Goal: Task Accomplishment & Management: Complete application form

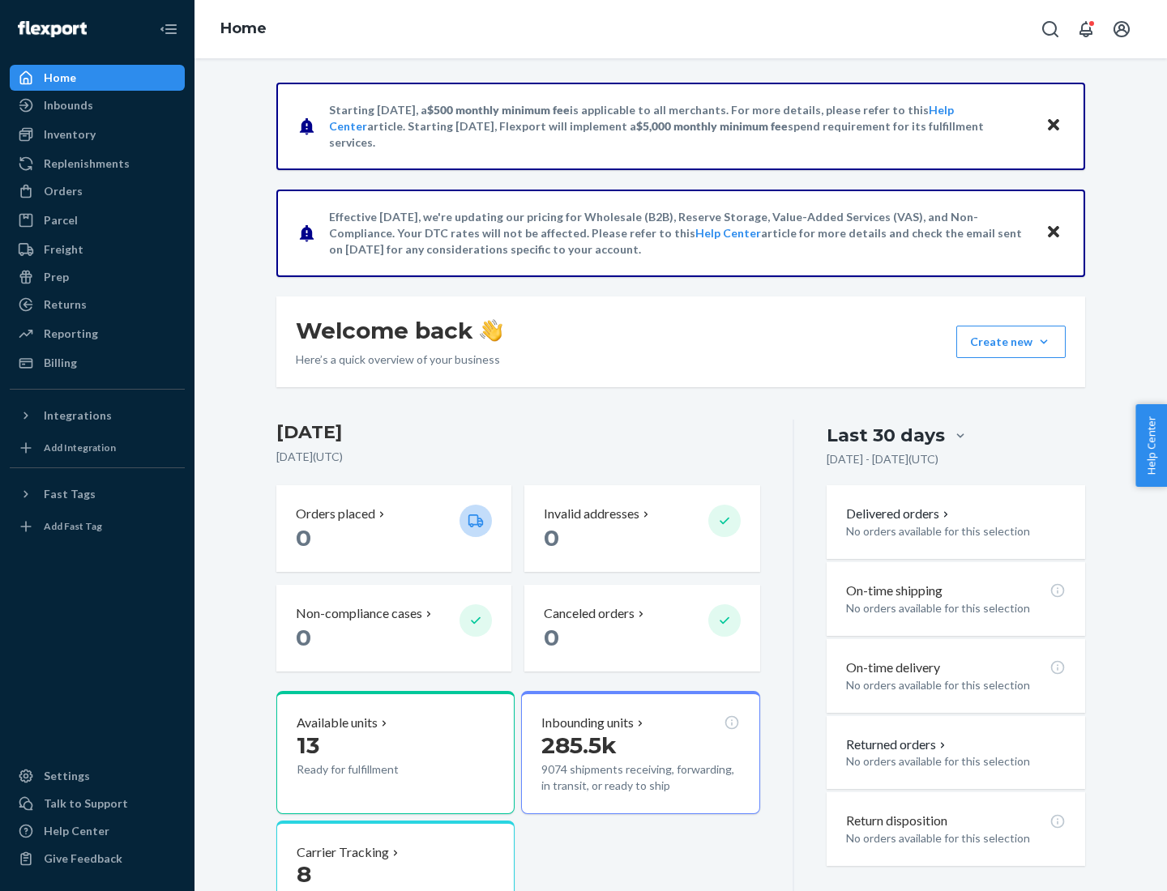
click at [1044, 342] on button "Create new Create new inbound Create new order Create new product" at bounding box center [1010, 342] width 109 height 32
click at [97, 105] on div "Inbounds" at bounding box center [97, 105] width 172 height 23
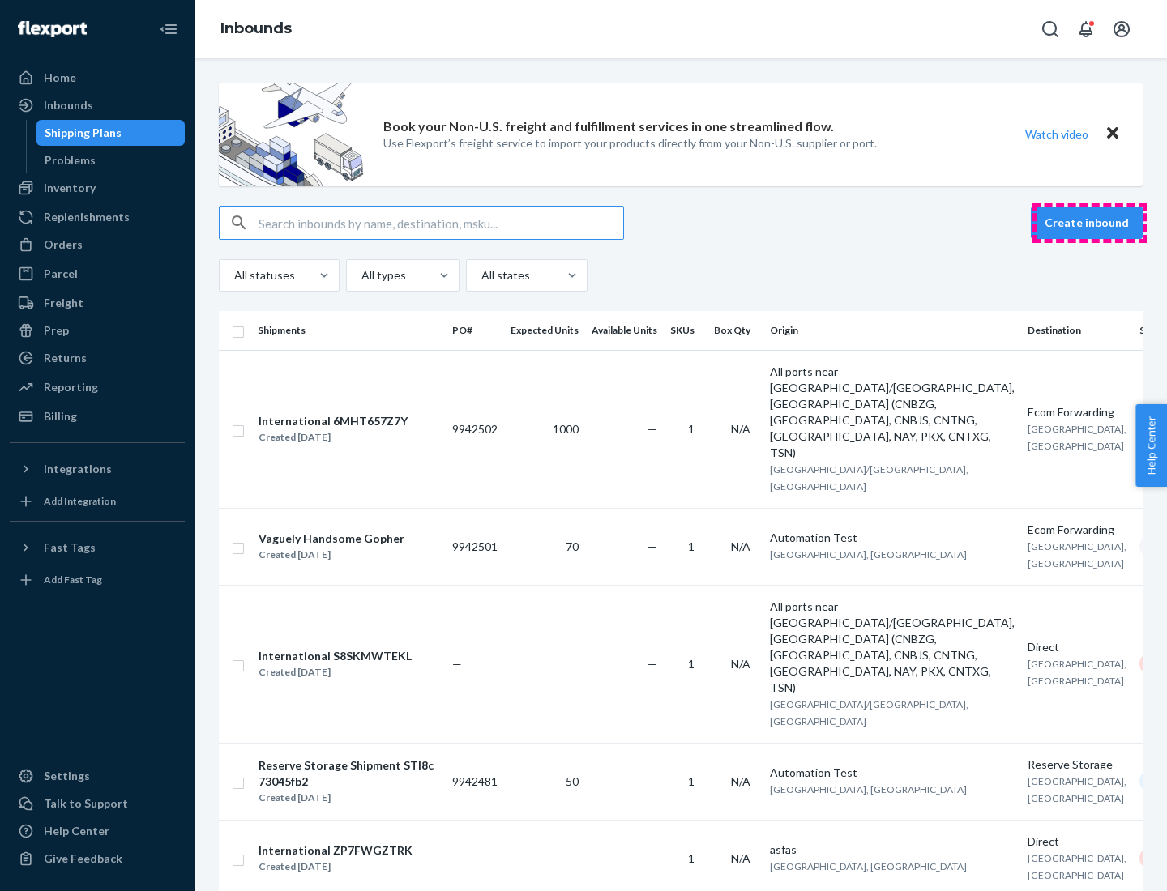
click at [1089, 223] on button "Create inbound" at bounding box center [1087, 223] width 112 height 32
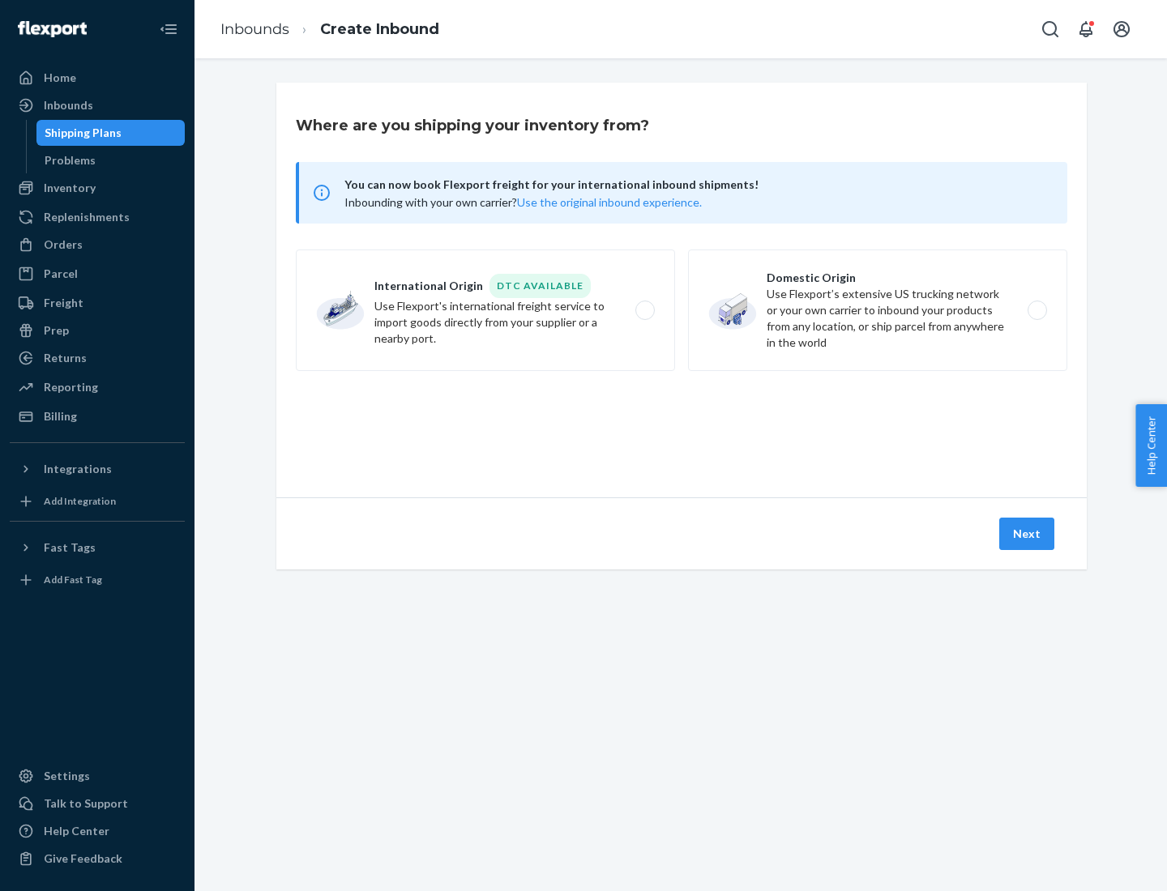
click at [878, 310] on label "Domestic Origin Use Flexport’s extensive US trucking network or your own carrie…" at bounding box center [877, 311] width 379 height 122
click at [1037, 310] on input "Domestic Origin Use Flexport’s extensive US trucking network or your own carrie…" at bounding box center [1042, 311] width 11 height 11
radio input "true"
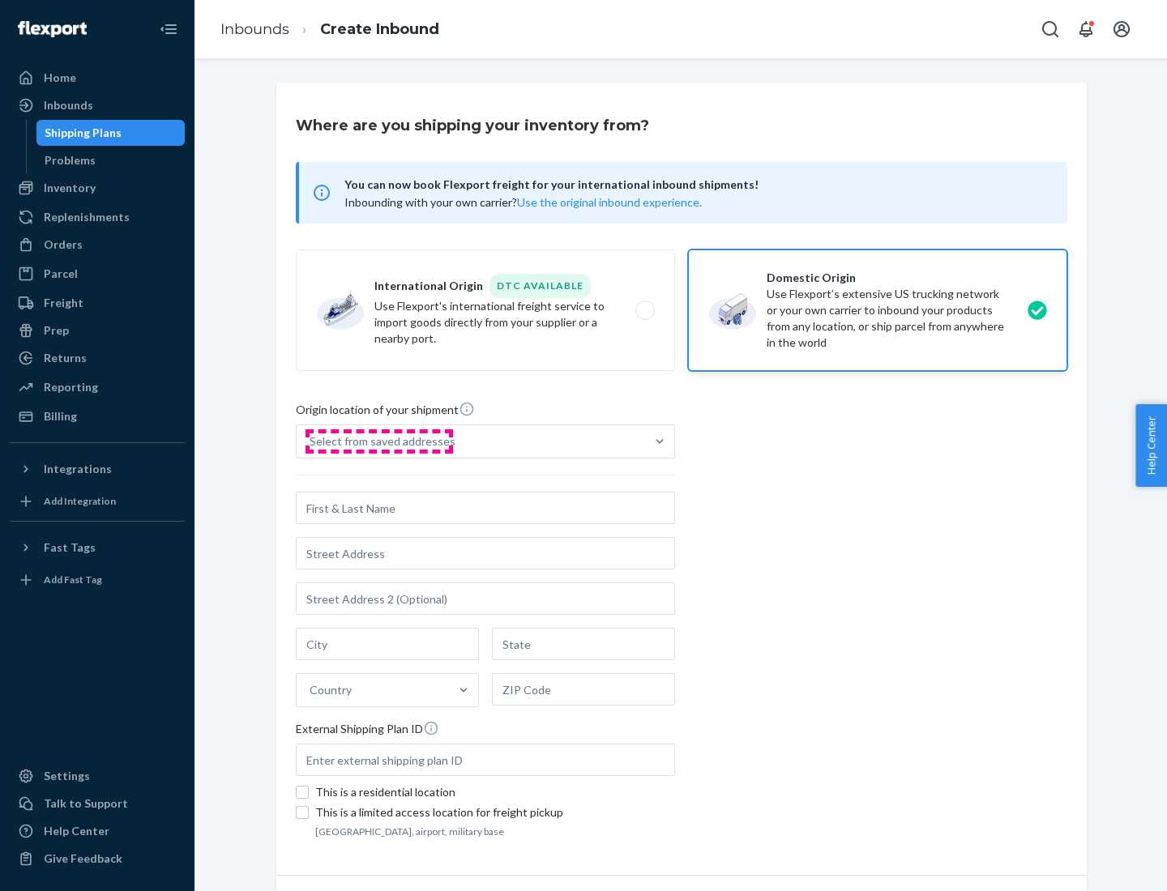
click at [378, 442] on div "Select from saved addresses" at bounding box center [383, 442] width 146 height 16
click at [311, 442] on input "Select from saved addresses" at bounding box center [311, 442] width 2 height 16
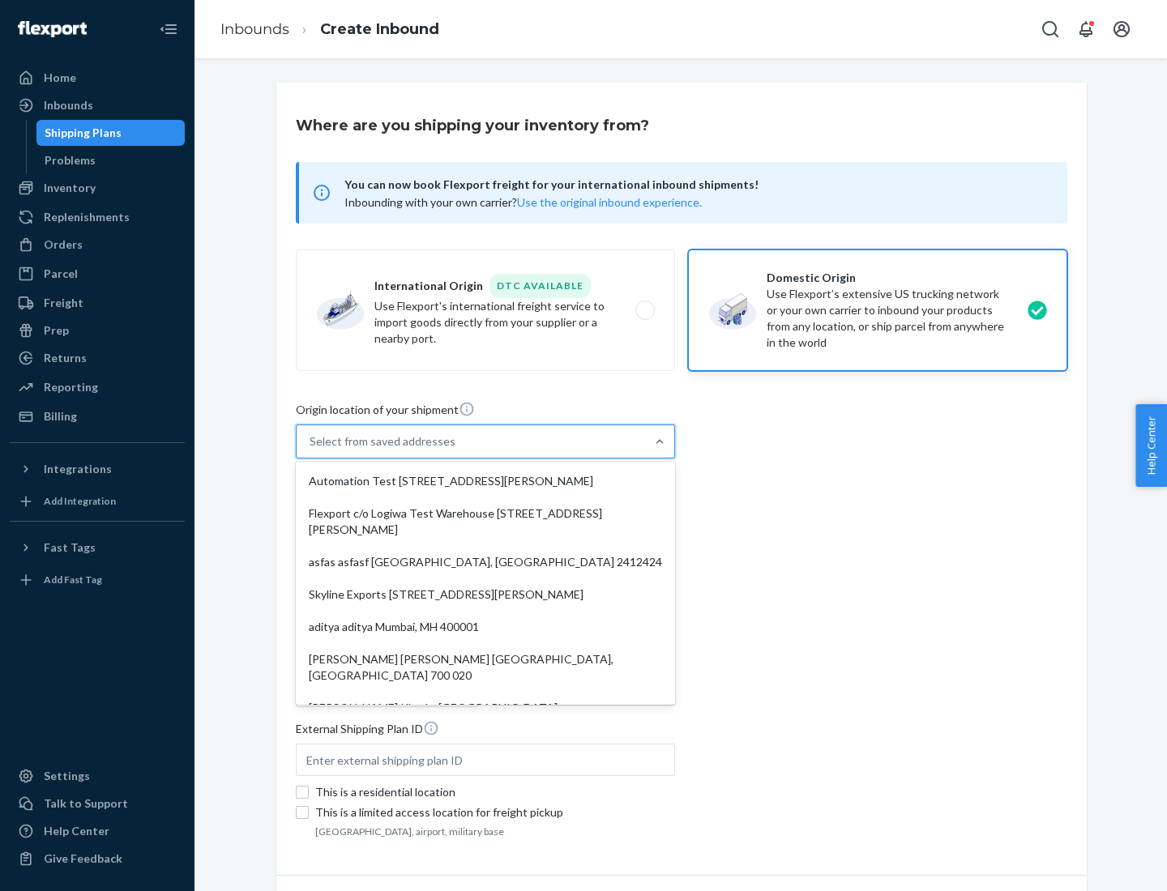
scroll to position [6, 0]
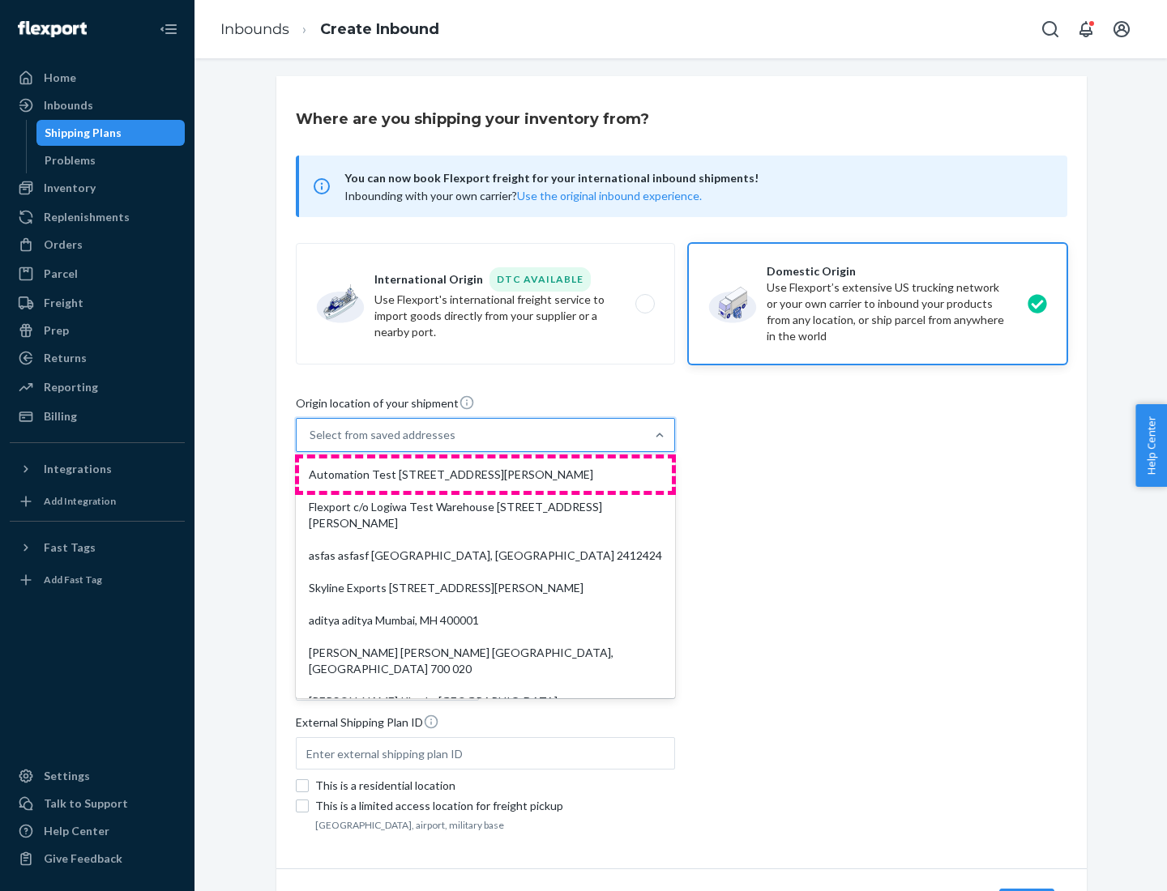
click at [485, 475] on div "Automation Test [STREET_ADDRESS][PERSON_NAME]" at bounding box center [485, 475] width 373 height 32
click at [311, 443] on input "option Automation Test [STREET_ADDRESS][PERSON_NAME]. 9 results available. Use …" at bounding box center [311, 435] width 2 height 16
type input "Automation Test"
type input "9th Floor"
type input "[GEOGRAPHIC_DATA]"
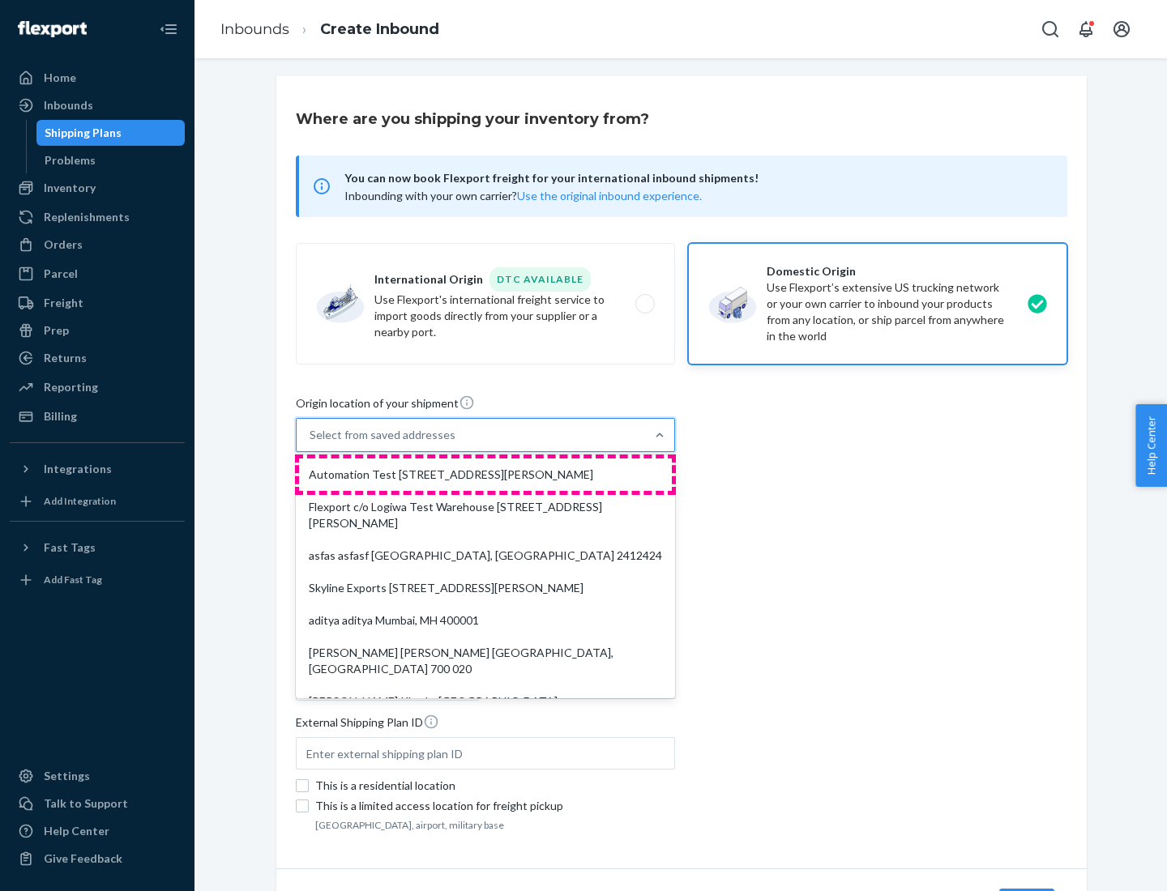
type input "CA"
type input "94104"
type input "[STREET_ADDRESS][PERSON_NAME]"
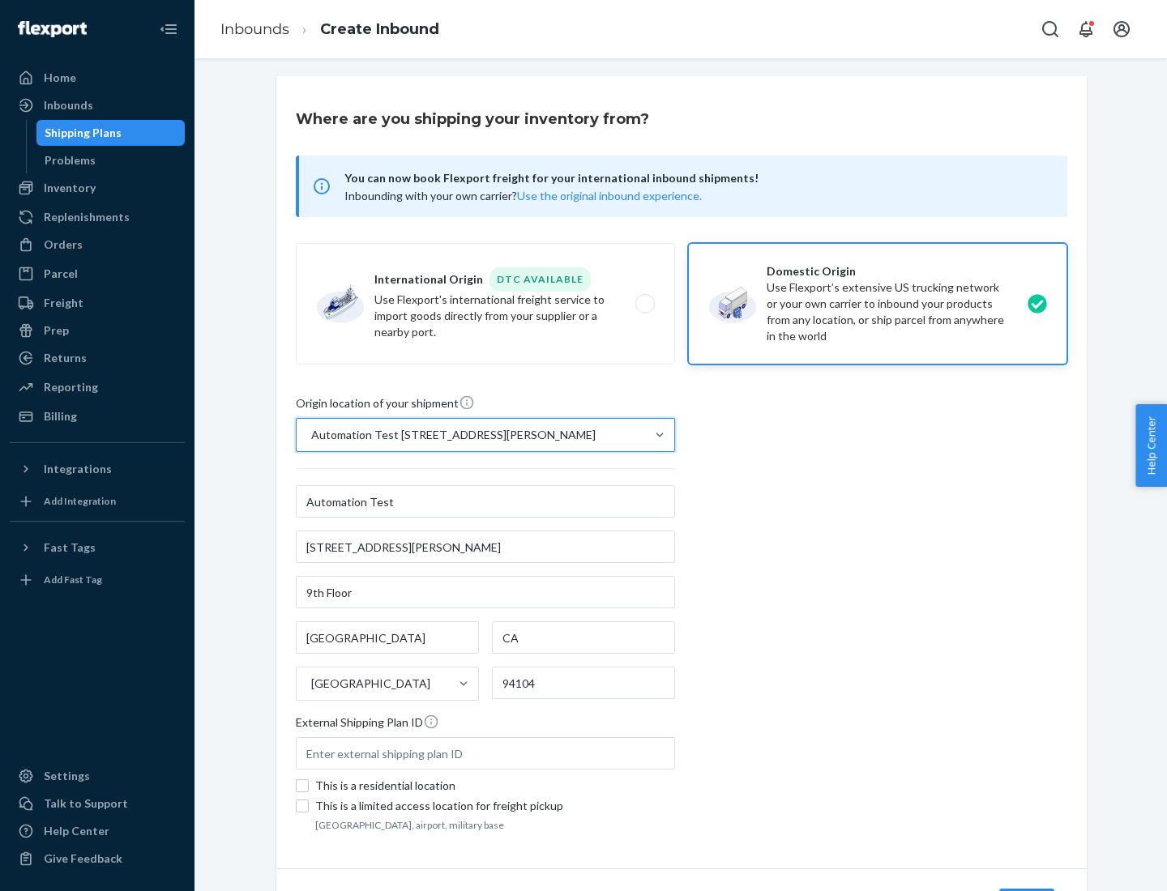
scroll to position [95, 0]
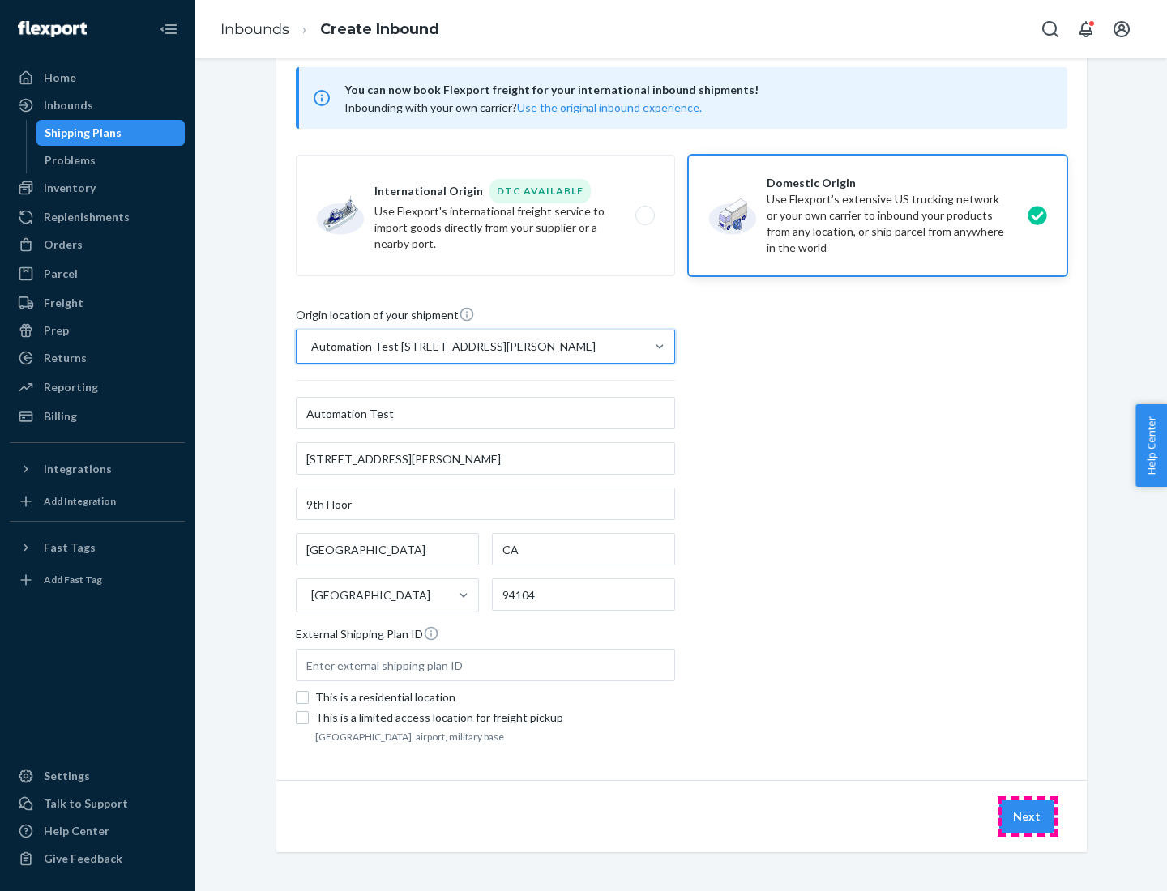
click at [1028, 817] on button "Next" at bounding box center [1026, 817] width 55 height 32
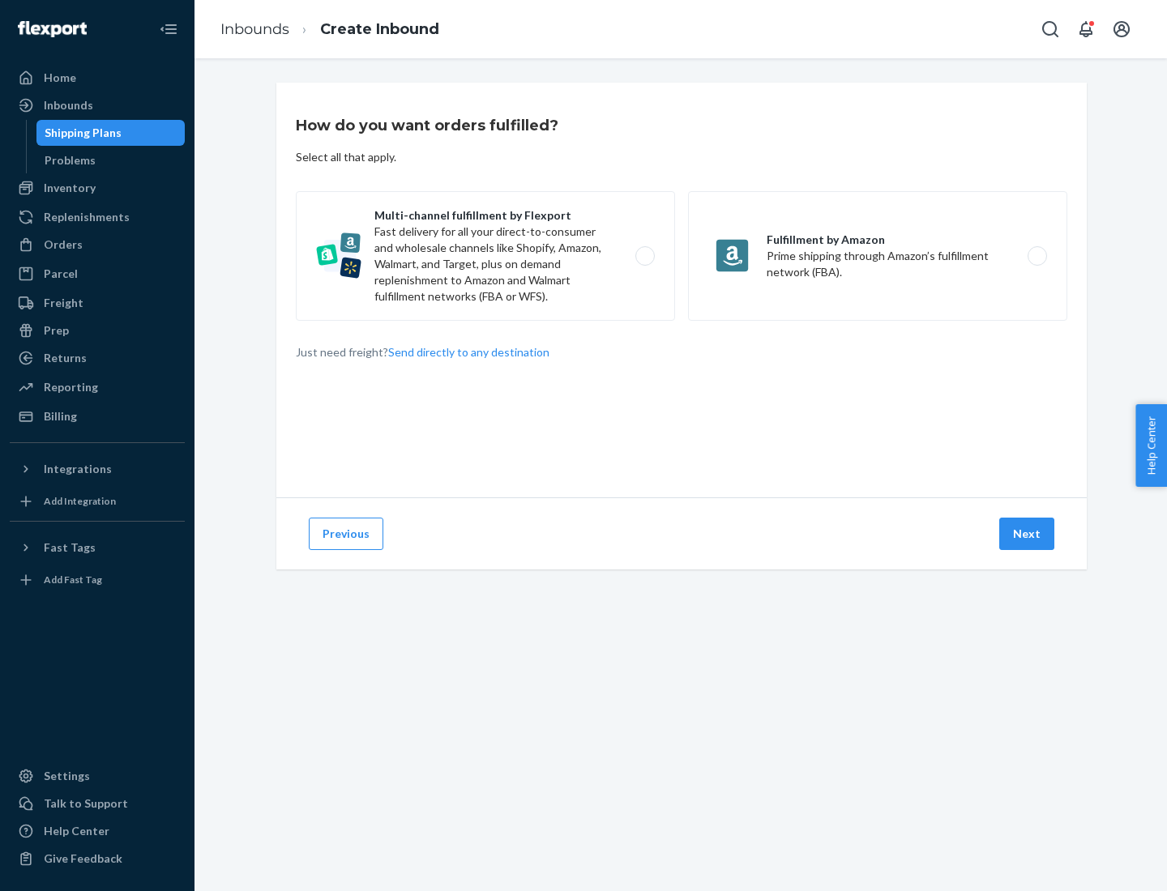
click at [485, 256] on label "Multi-channel fulfillment by Flexport Fast delivery for all your direct-to-cons…" at bounding box center [485, 256] width 379 height 130
click at [644, 256] on input "Multi-channel fulfillment by Flexport Fast delivery for all your direct-to-cons…" at bounding box center [649, 256] width 11 height 11
radio input "true"
click at [1028, 534] on button "Next" at bounding box center [1026, 534] width 55 height 32
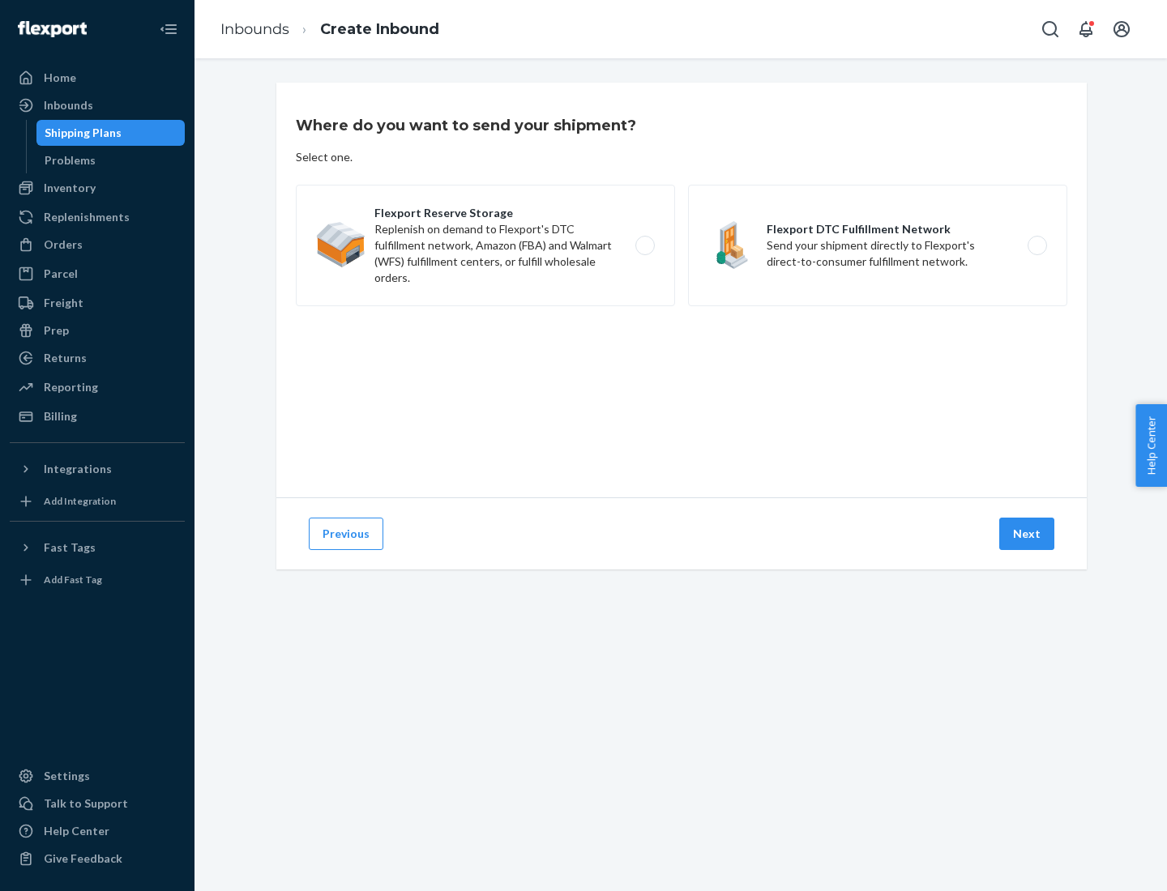
click at [878, 246] on label "Flexport DTC Fulfillment Network Send your shipment directly to Flexport's dire…" at bounding box center [877, 246] width 379 height 122
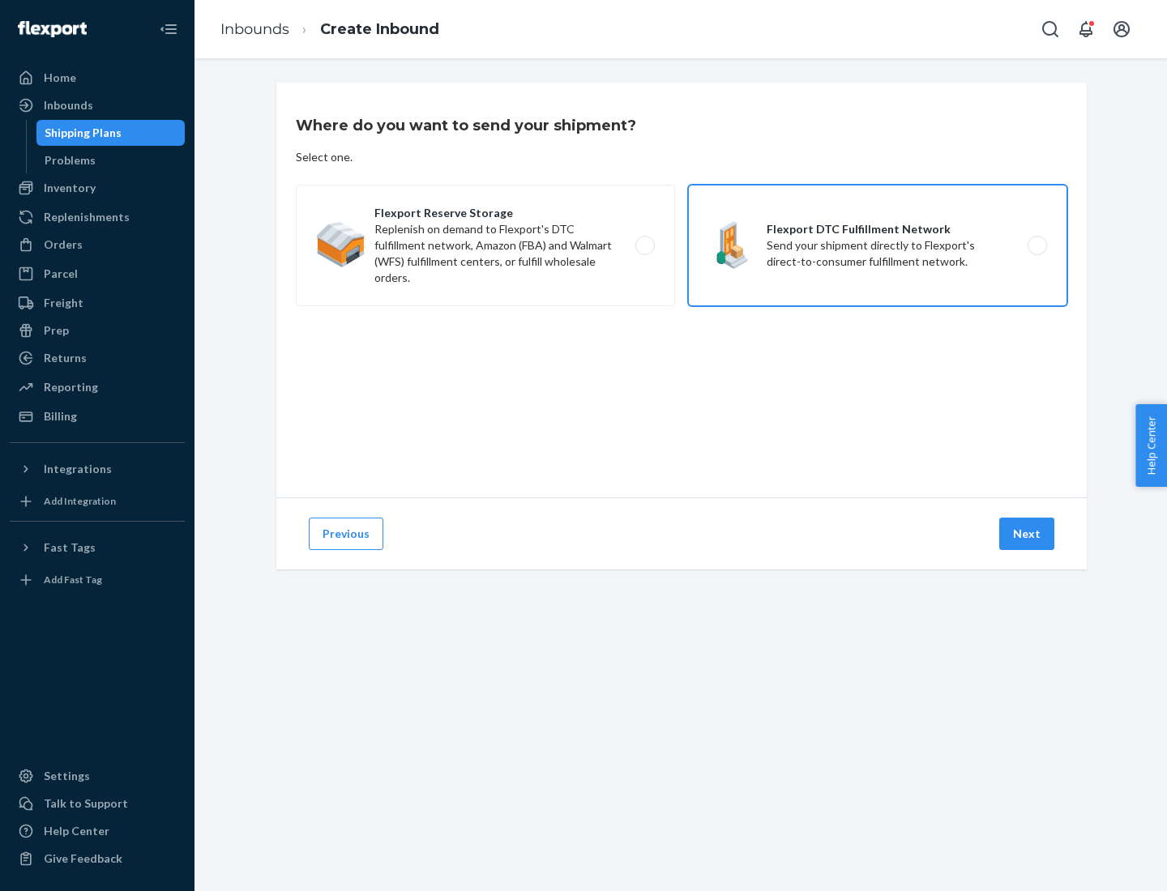
click at [1037, 246] on input "Flexport DTC Fulfillment Network Send your shipment directly to Flexport's dire…" at bounding box center [1042, 246] width 11 height 11
radio input "true"
click at [1028, 534] on button "Next" at bounding box center [1026, 534] width 55 height 32
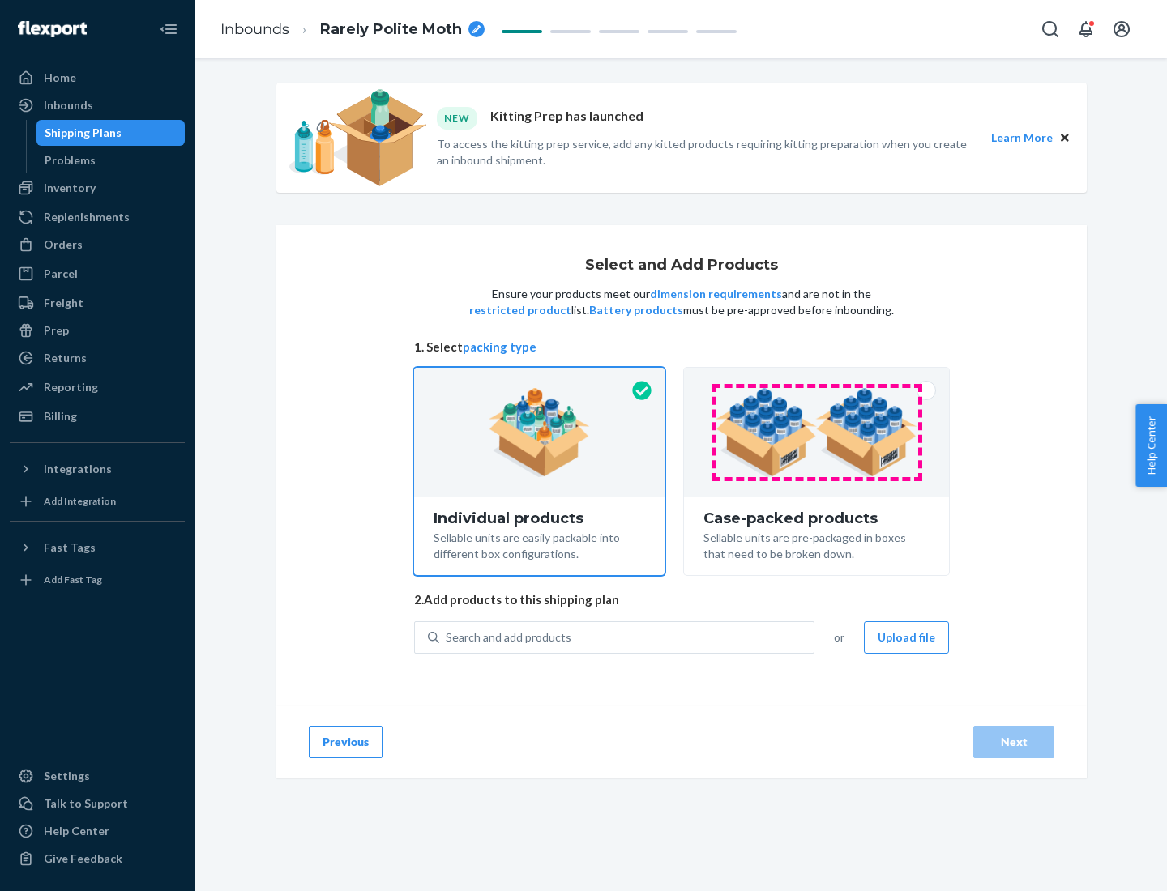
click at [817, 433] on img at bounding box center [817, 432] width 202 height 89
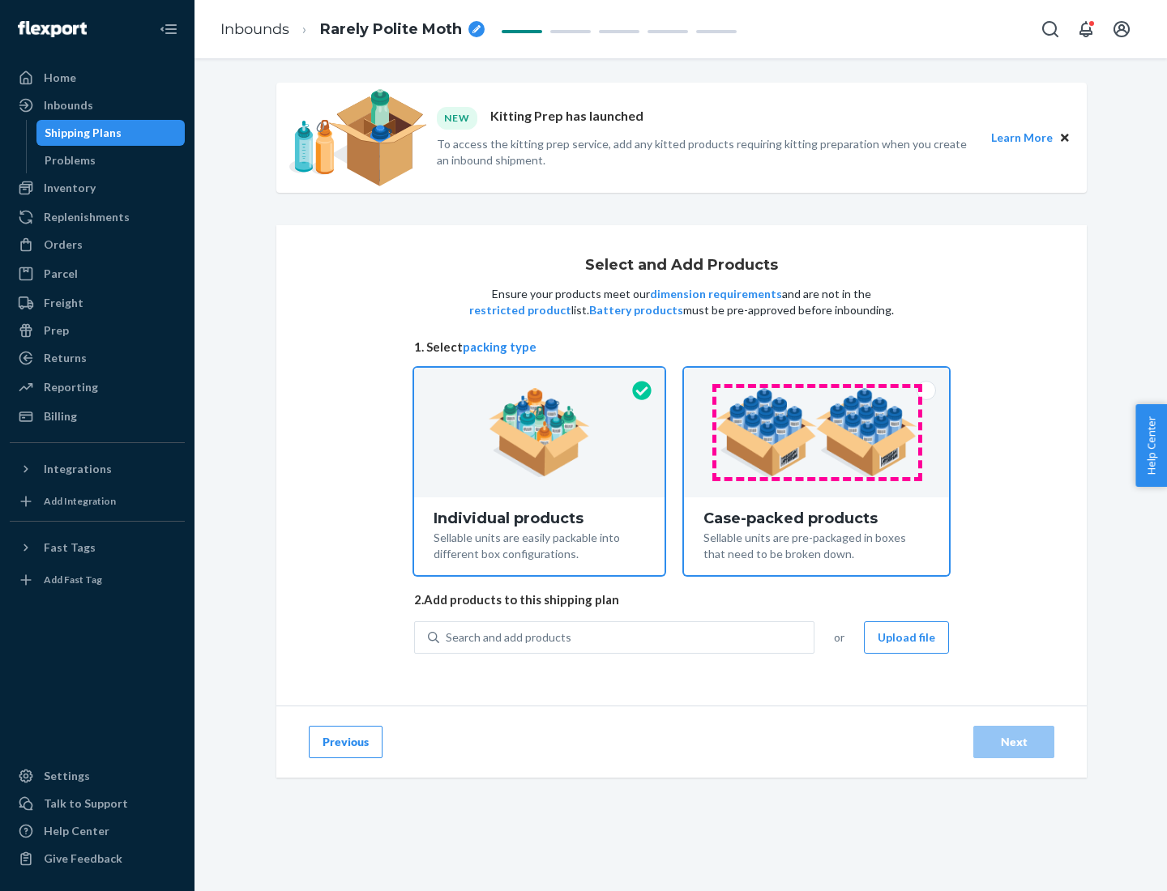
click at [817, 378] on input "Case-packed products Sellable units are pre-packaged in boxes that need to be b…" at bounding box center [816, 373] width 11 height 11
radio input "true"
radio input "false"
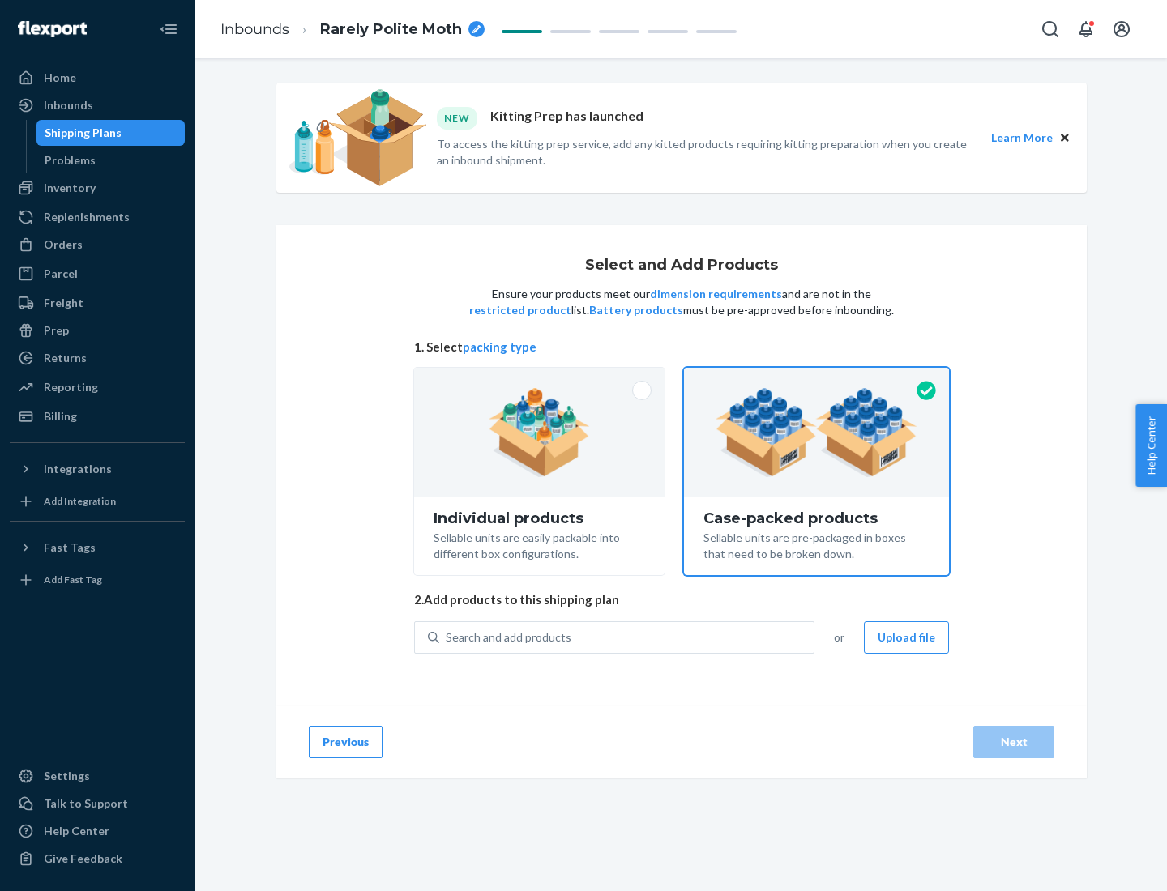
click at [627, 637] on div "Search and add products" at bounding box center [626, 637] width 374 height 29
click at [447, 637] on input "Search and add products" at bounding box center [447, 638] width 2 height 16
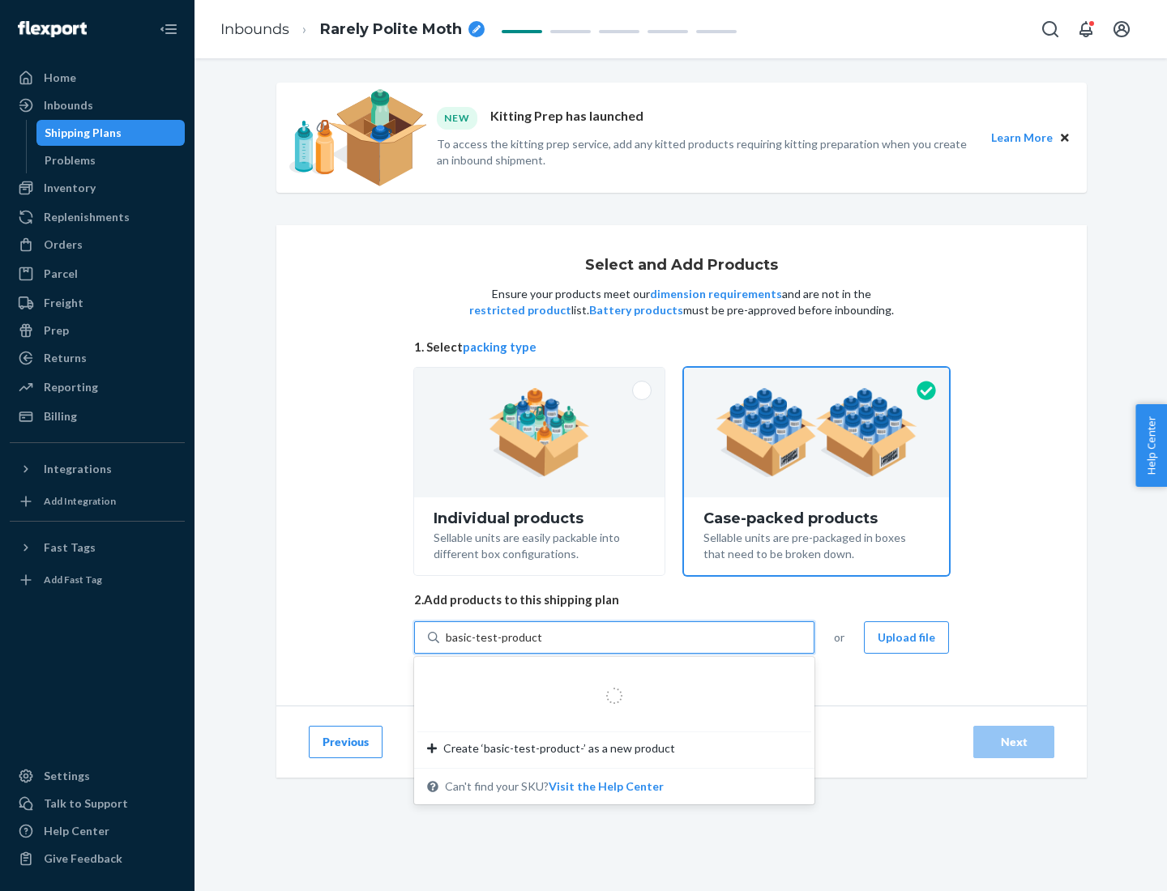
type input "basic-test-product-1"
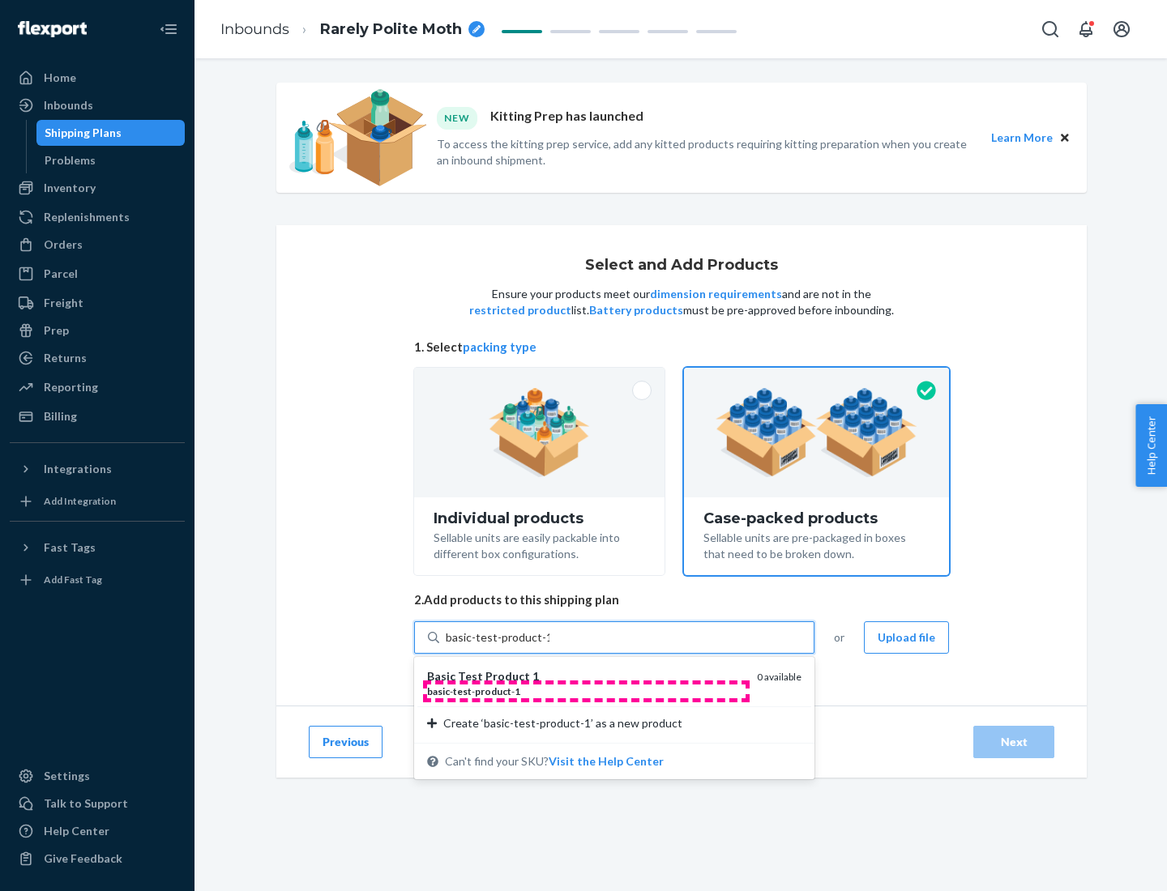
click at [586, 691] on div "basic - test - product - 1" at bounding box center [585, 692] width 317 height 14
click at [549, 646] on input "basic-test-product-1" at bounding box center [498, 638] width 104 height 16
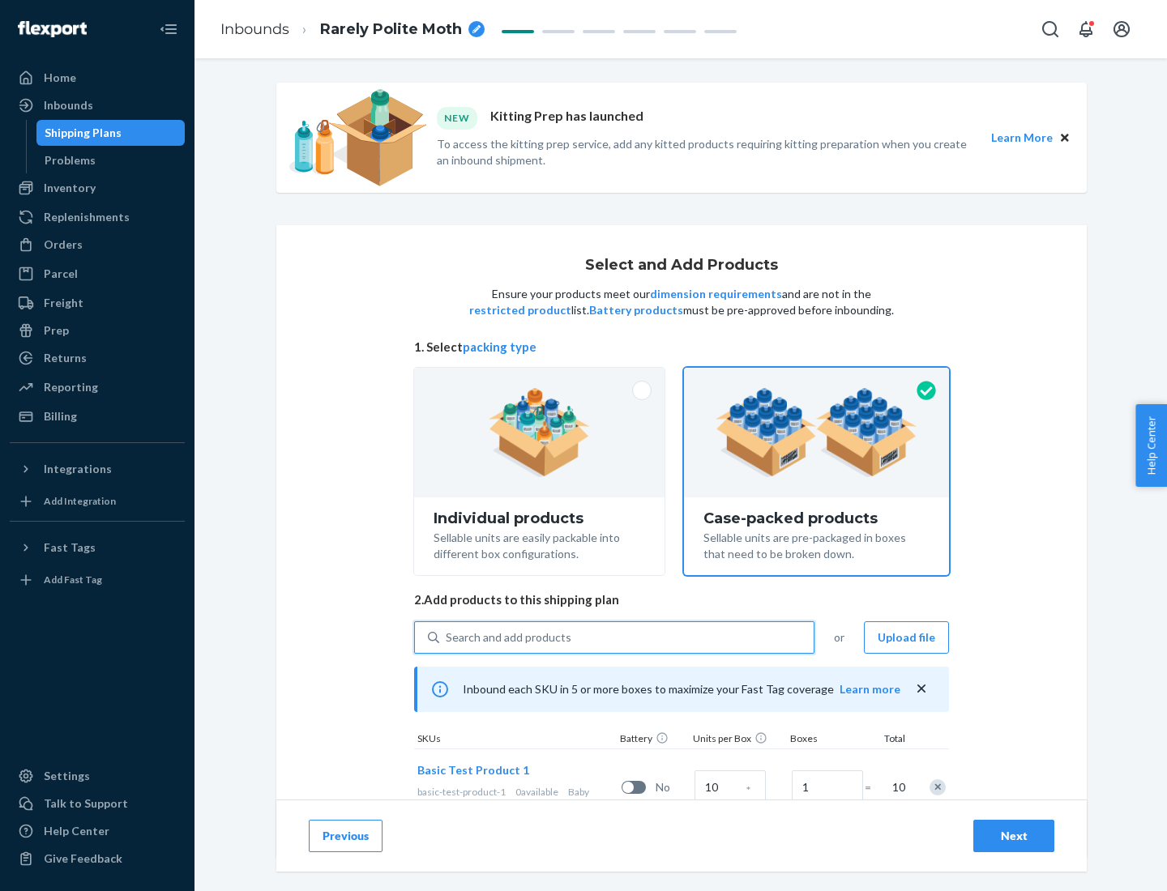
scroll to position [58, 0]
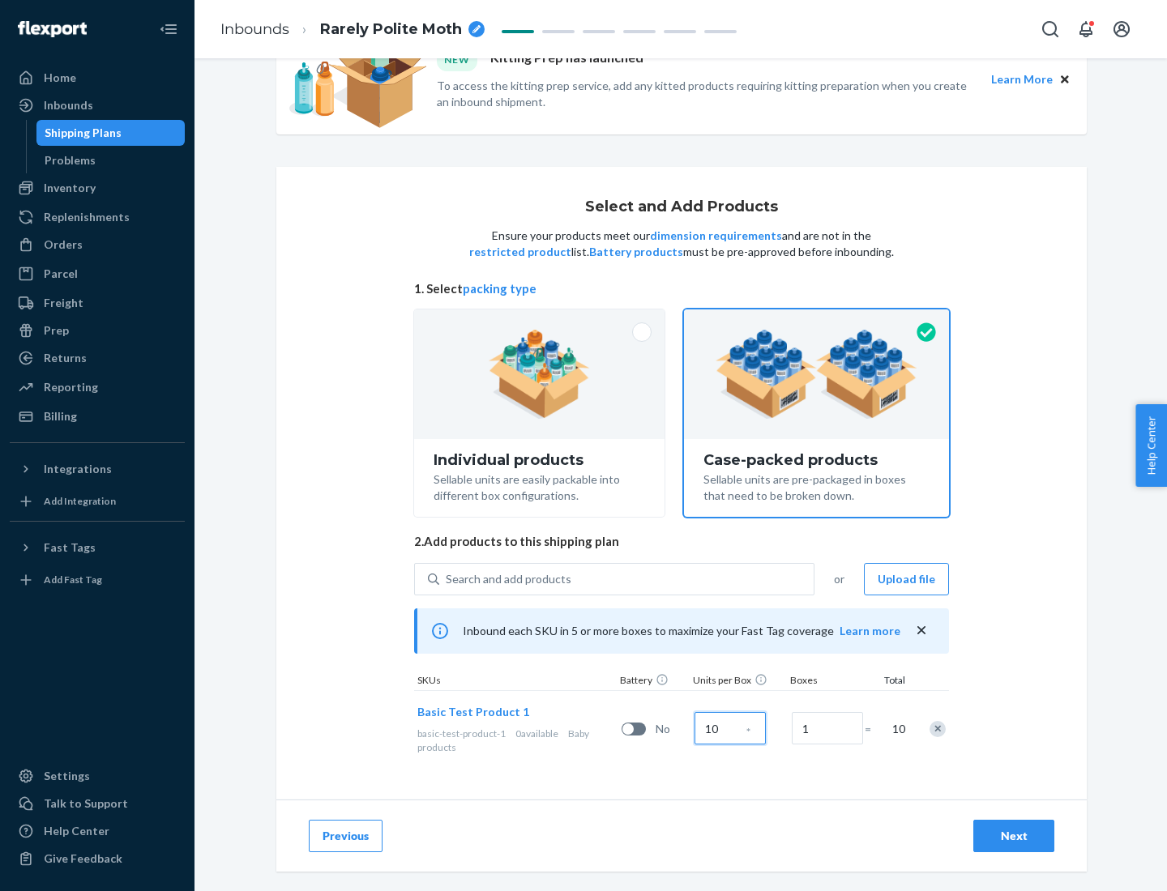
type input "10"
type input "7"
click at [1014, 836] on div "Next" at bounding box center [1013, 836] width 53 height 16
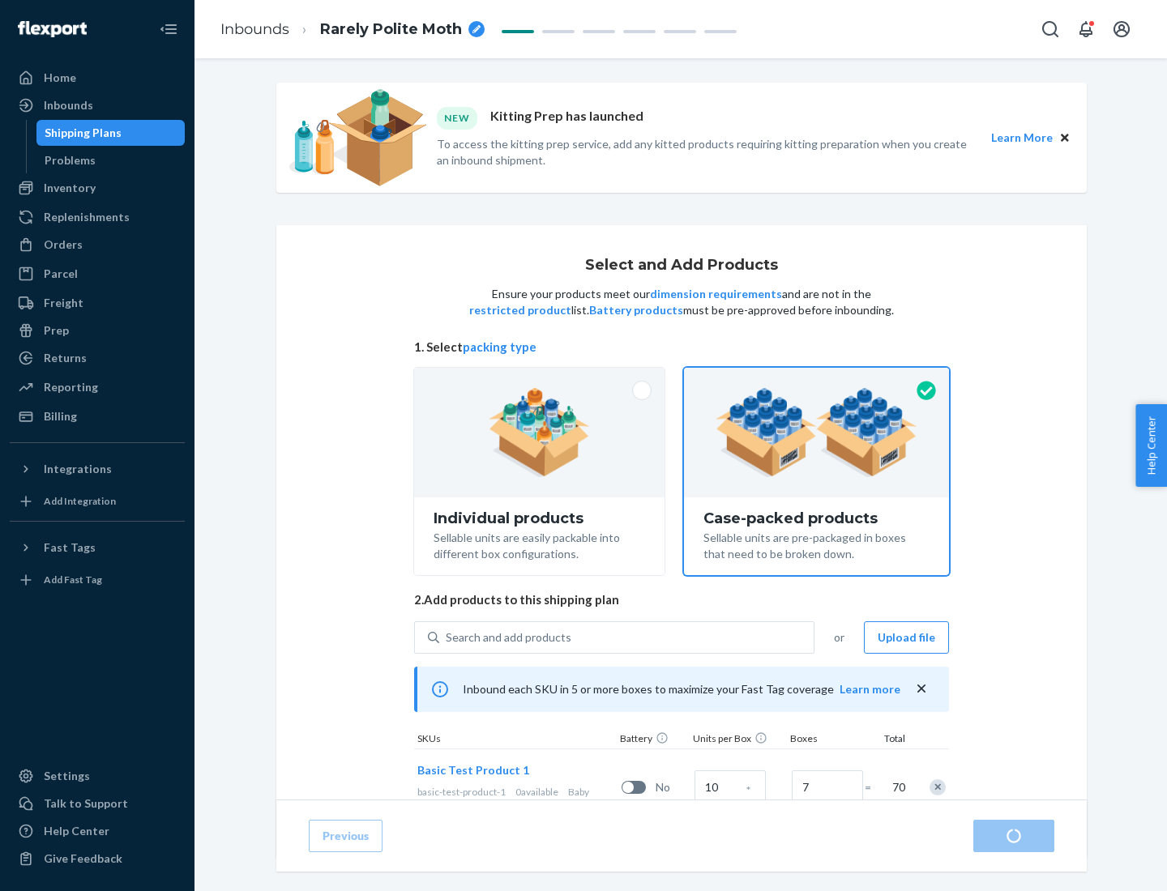
radio input "true"
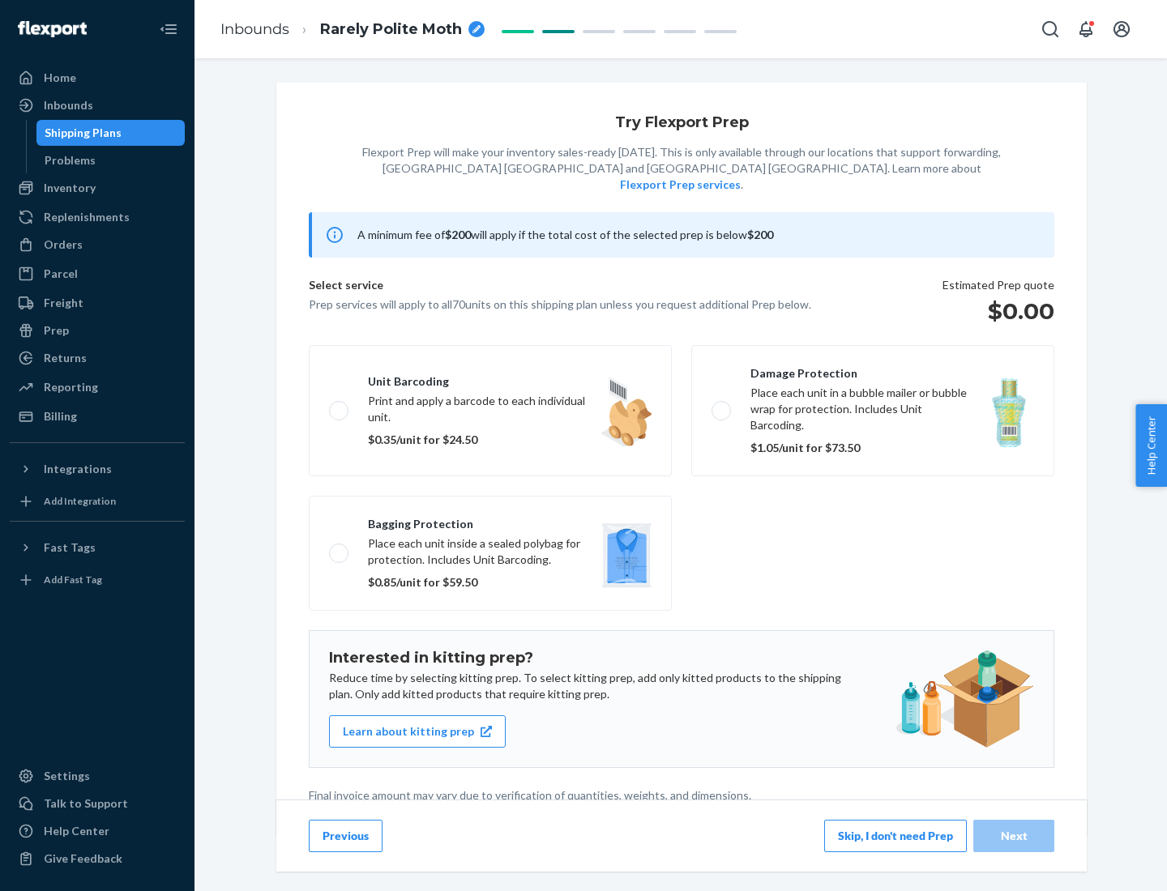
scroll to position [4, 0]
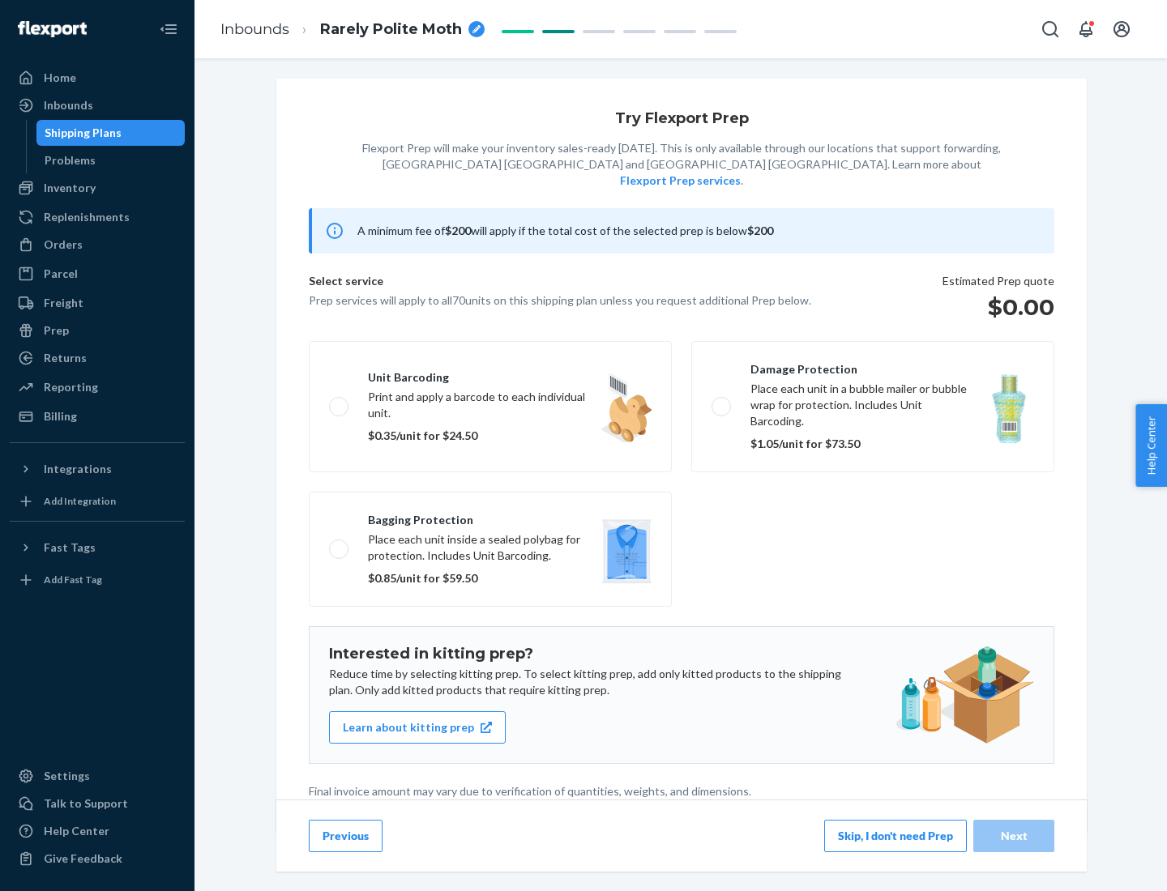
click at [490, 516] on label "Bagging protection Place each unit inside a sealed polybag for protection. Incl…" at bounding box center [490, 549] width 363 height 115
click at [340, 544] on input "Bagging protection Place each unit inside a sealed polybag for protection. Incl…" at bounding box center [334, 549] width 11 height 11
checkbox input "true"
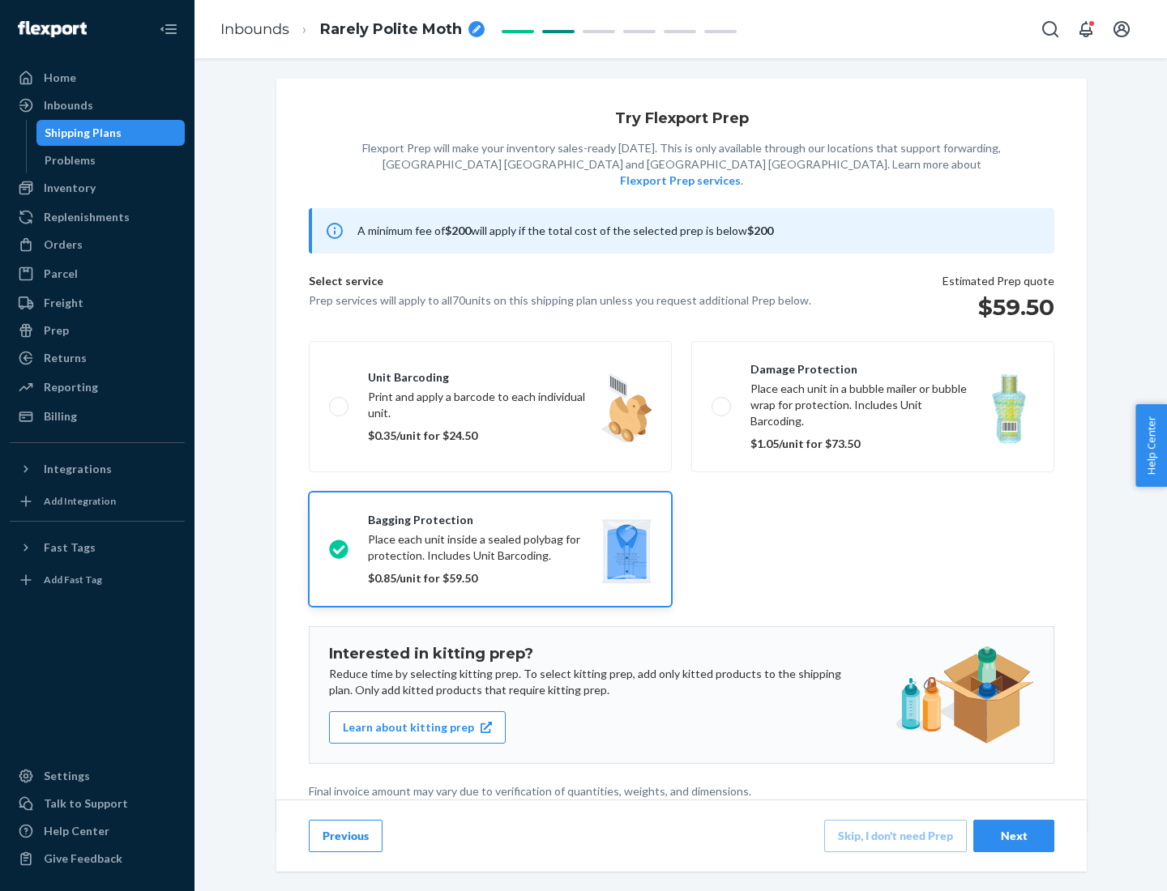
click at [1014, 836] on div "Next" at bounding box center [1013, 836] width 53 height 16
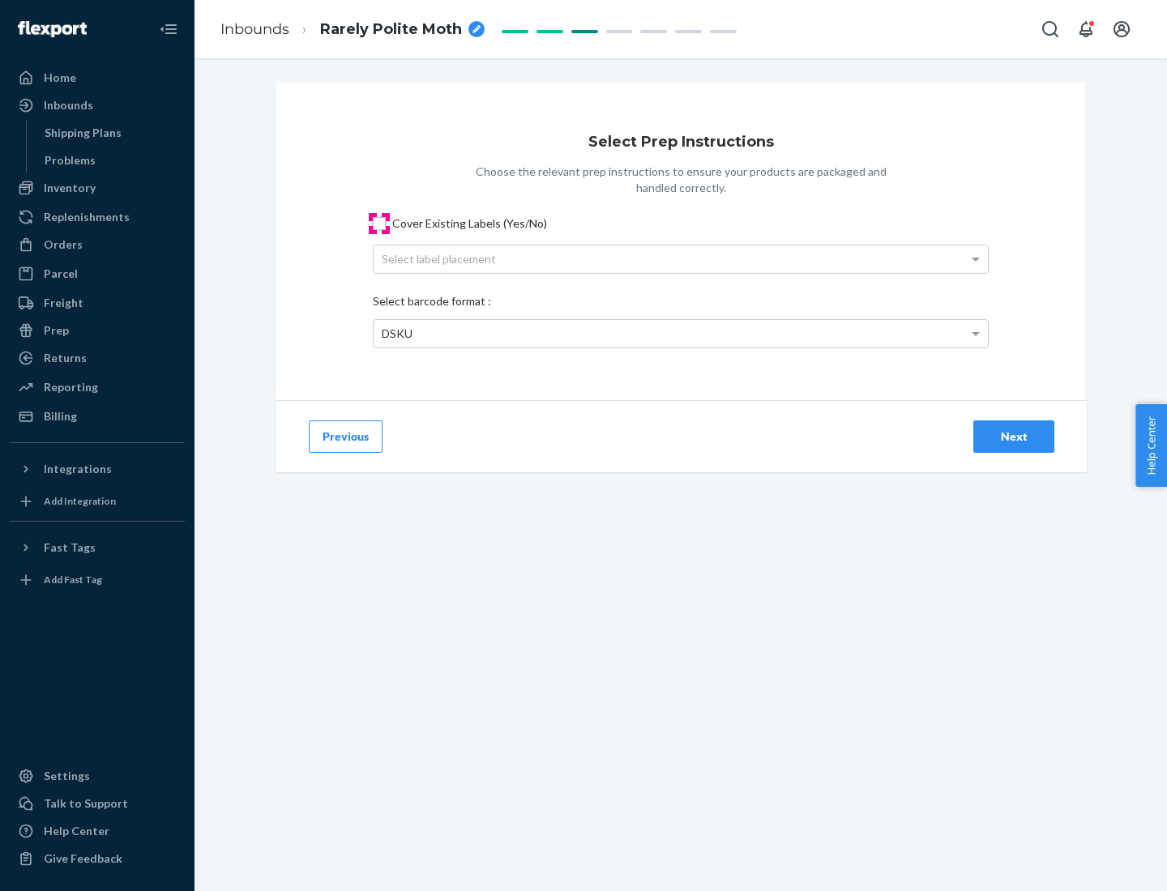
click at [379, 223] on input "Cover Existing Labels (Yes/No)" at bounding box center [379, 223] width 13 height 13
checkbox input "true"
click at [681, 259] on div "Select label placement" at bounding box center [681, 260] width 614 height 28
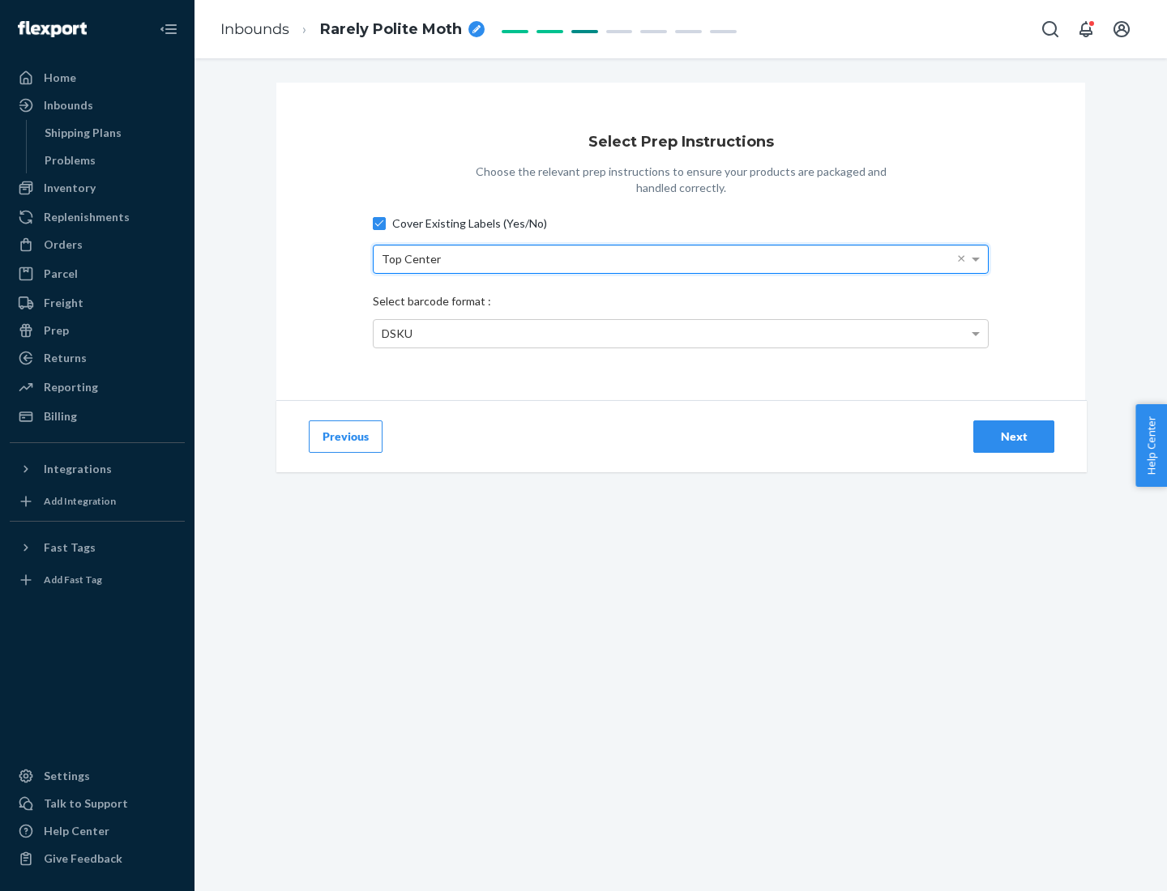
click at [681, 333] on div "DSKU" at bounding box center [681, 334] width 614 height 28
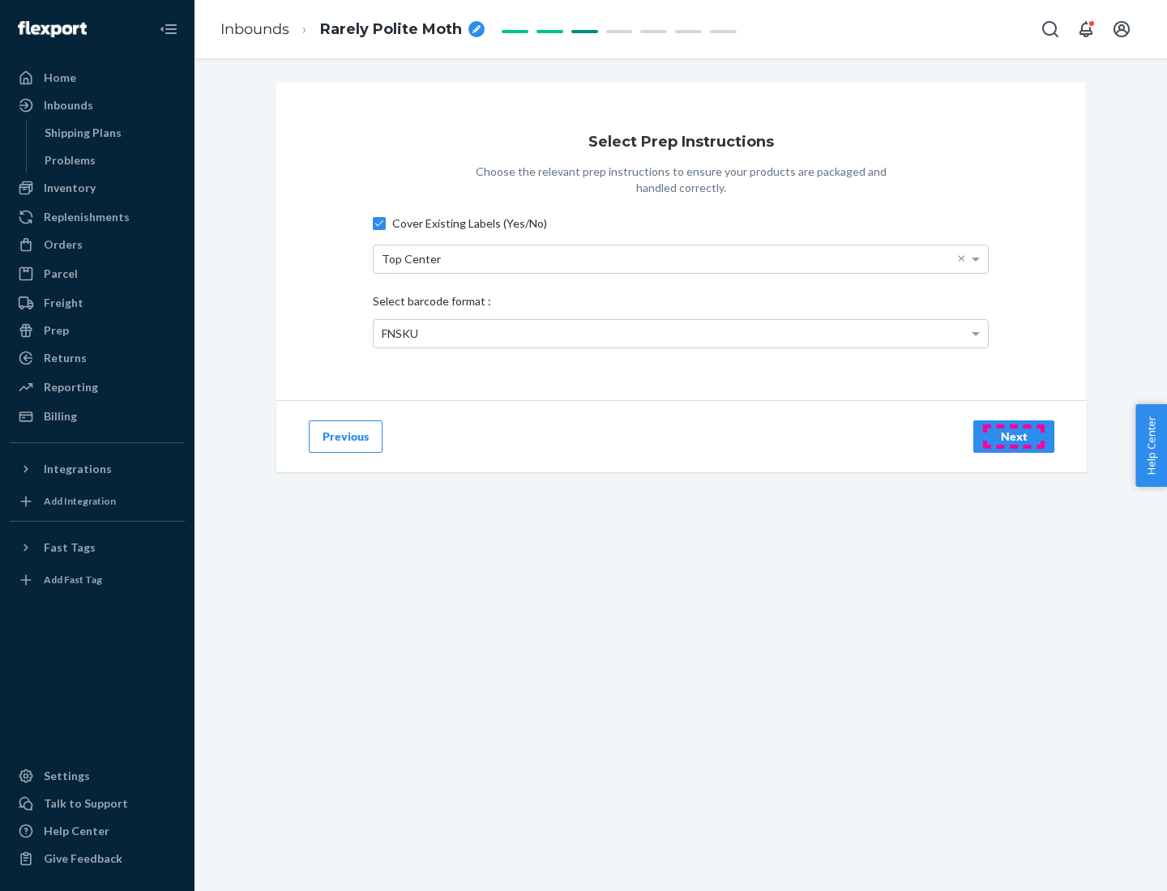
click at [1014, 436] on div "Next" at bounding box center [1013, 437] width 53 height 16
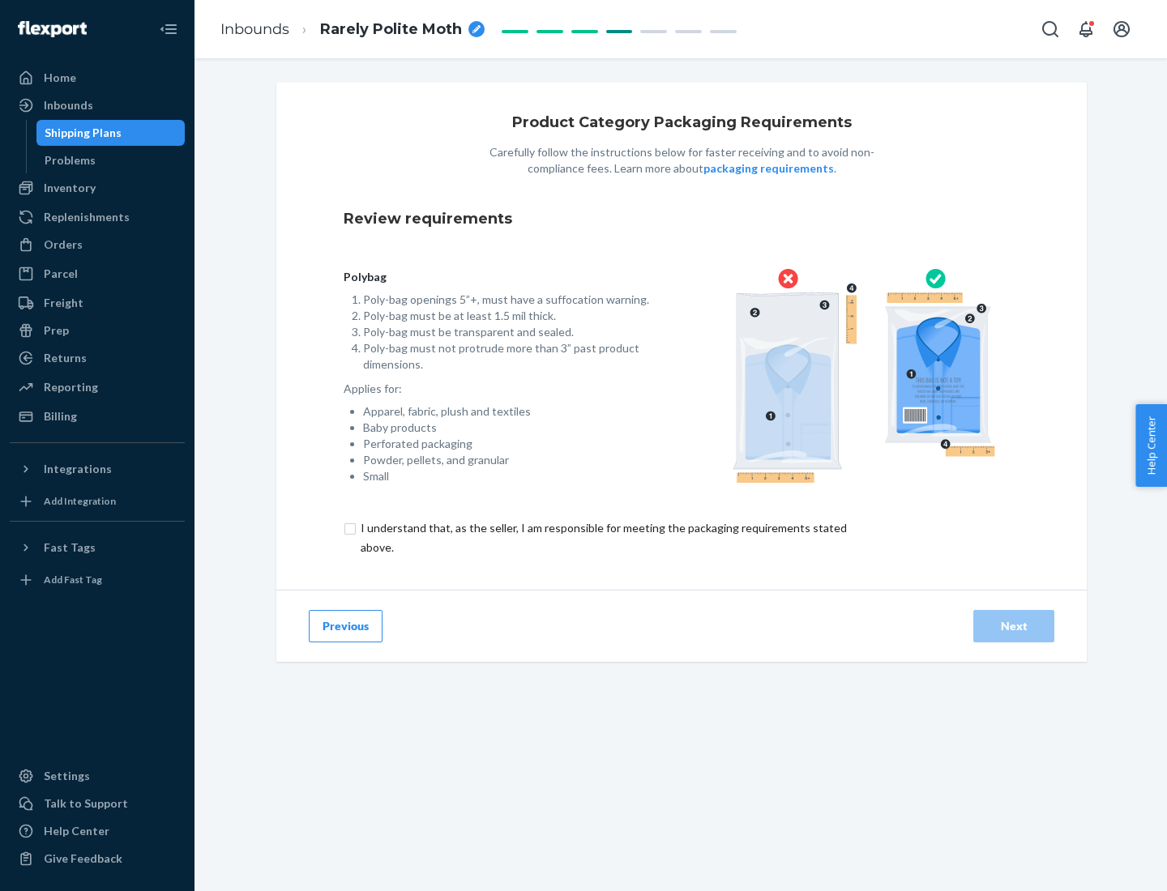
click at [602, 537] on input "checkbox" at bounding box center [613, 538] width 539 height 39
checkbox input "true"
click at [1014, 626] on div "Next" at bounding box center [1013, 626] width 53 height 16
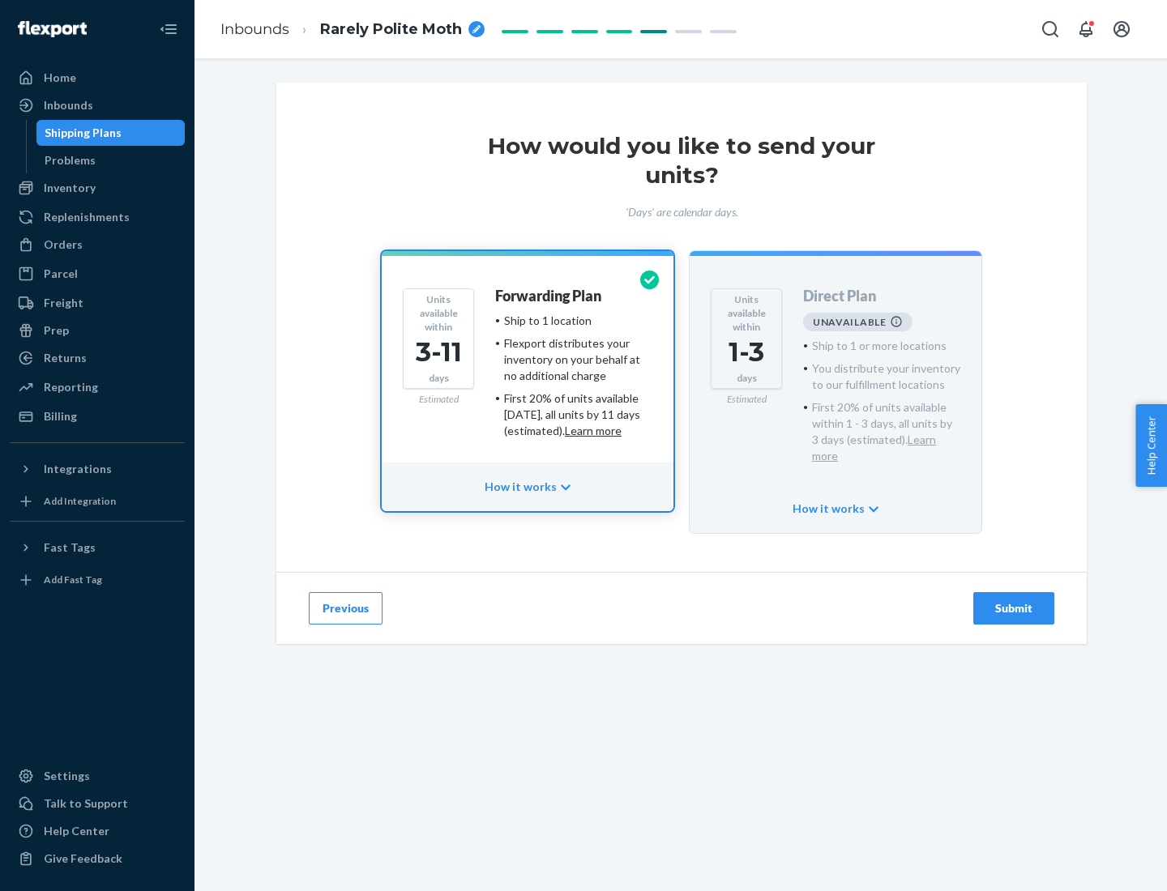
click at [549, 296] on h4 "Forwarding Plan" at bounding box center [548, 297] width 106 height 16
click at [1014, 601] on div "Submit" at bounding box center [1013, 609] width 53 height 16
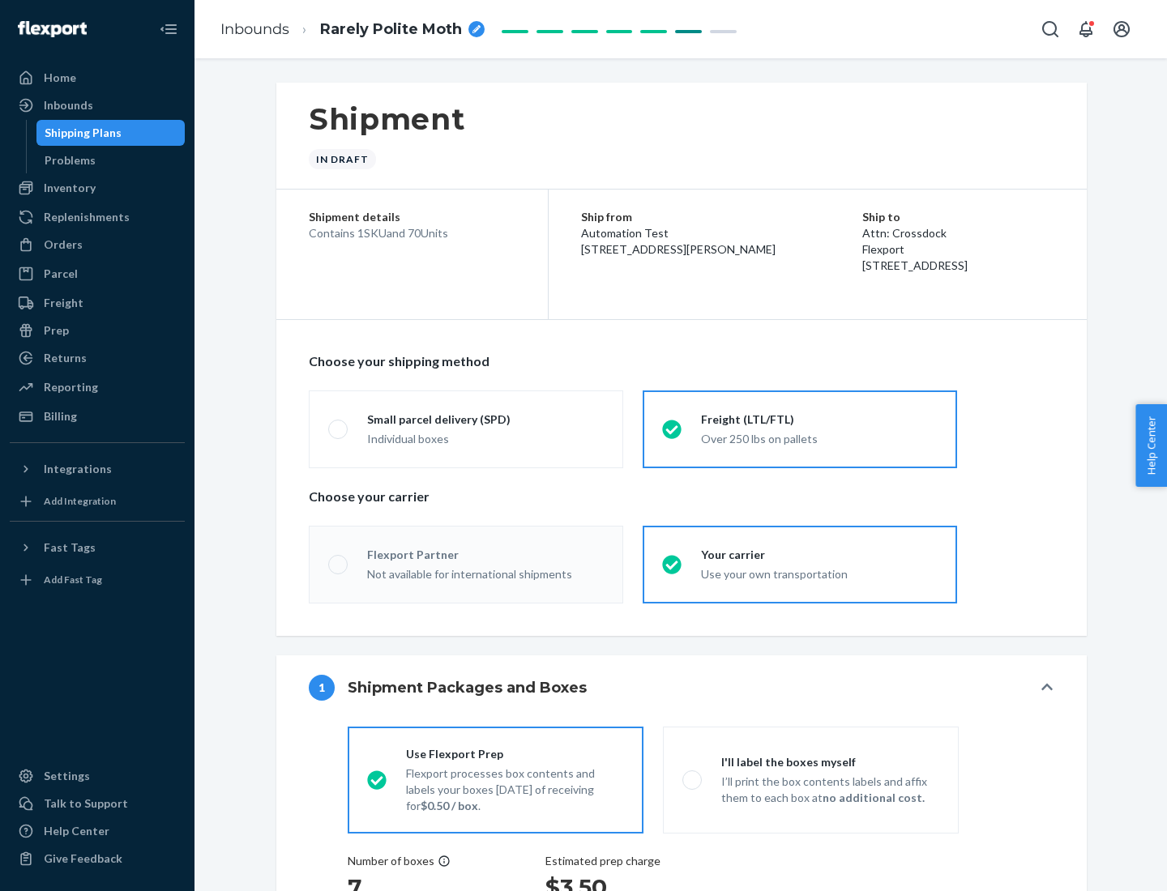
radio input "true"
radio input "false"
radio input "true"
radio input "false"
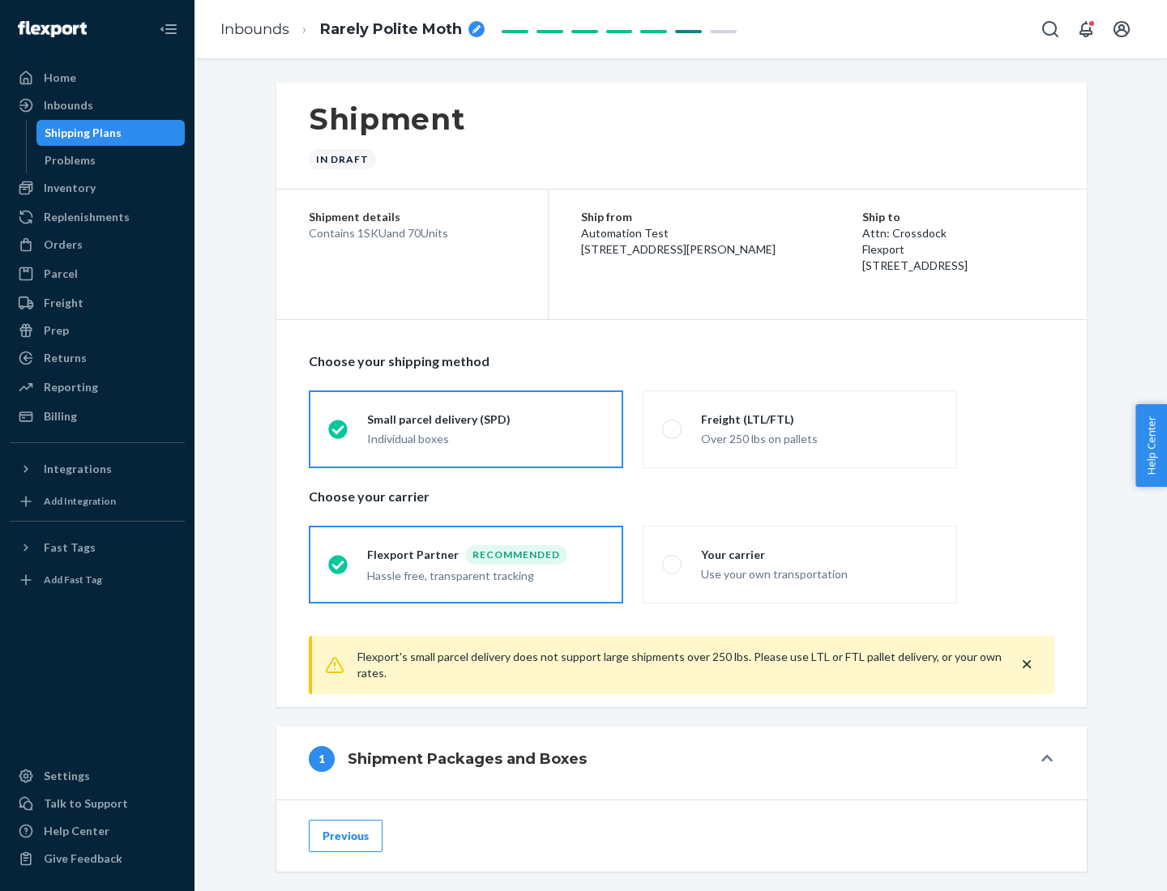
click at [485, 438] on div "Individual boxes" at bounding box center [485, 439] width 237 height 16
click at [339, 434] on input "Small parcel delivery (SPD) Individual boxes" at bounding box center [333, 429] width 11 height 11
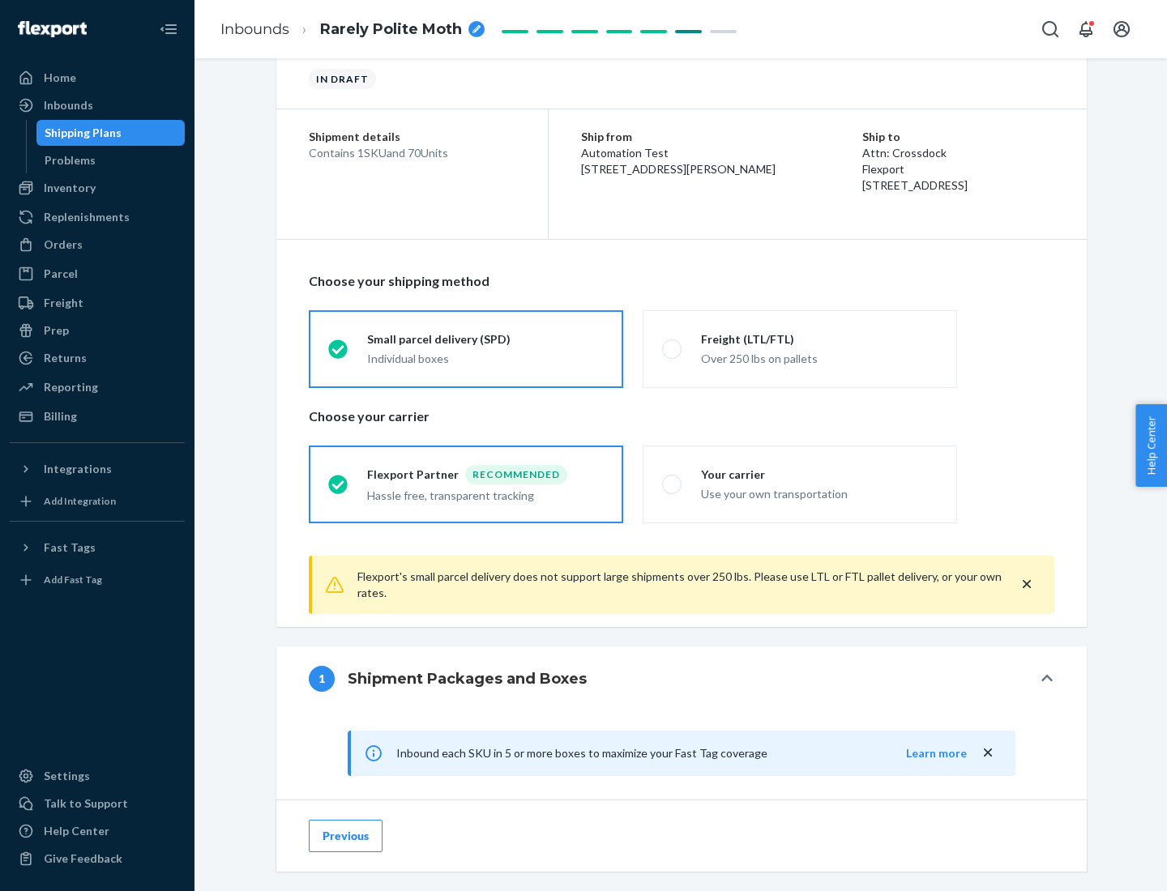
click at [485, 474] on div "Recommended" at bounding box center [516, 474] width 102 height 19
click at [339, 479] on input "Flexport Partner Recommended Hassle free, transparent tracking" at bounding box center [333, 484] width 11 height 11
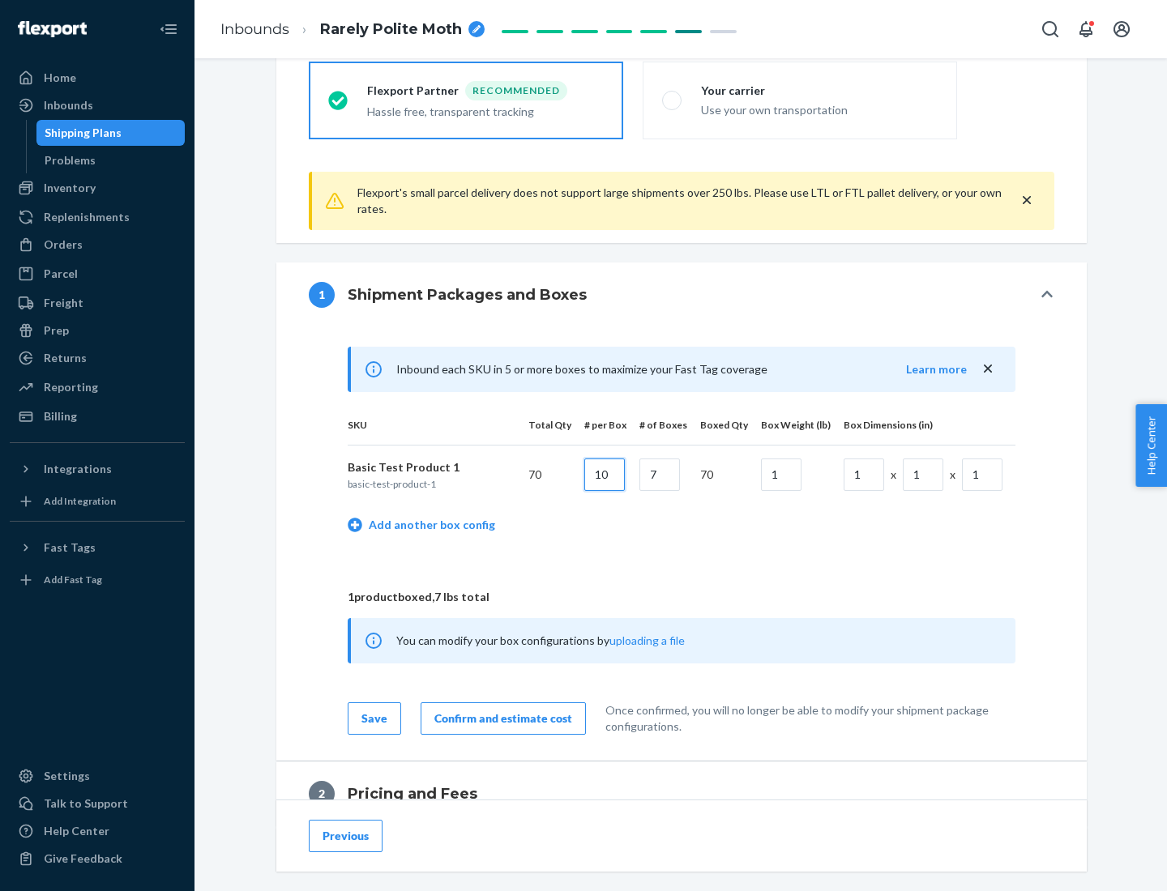
type input "10"
type input "7"
type input "1"
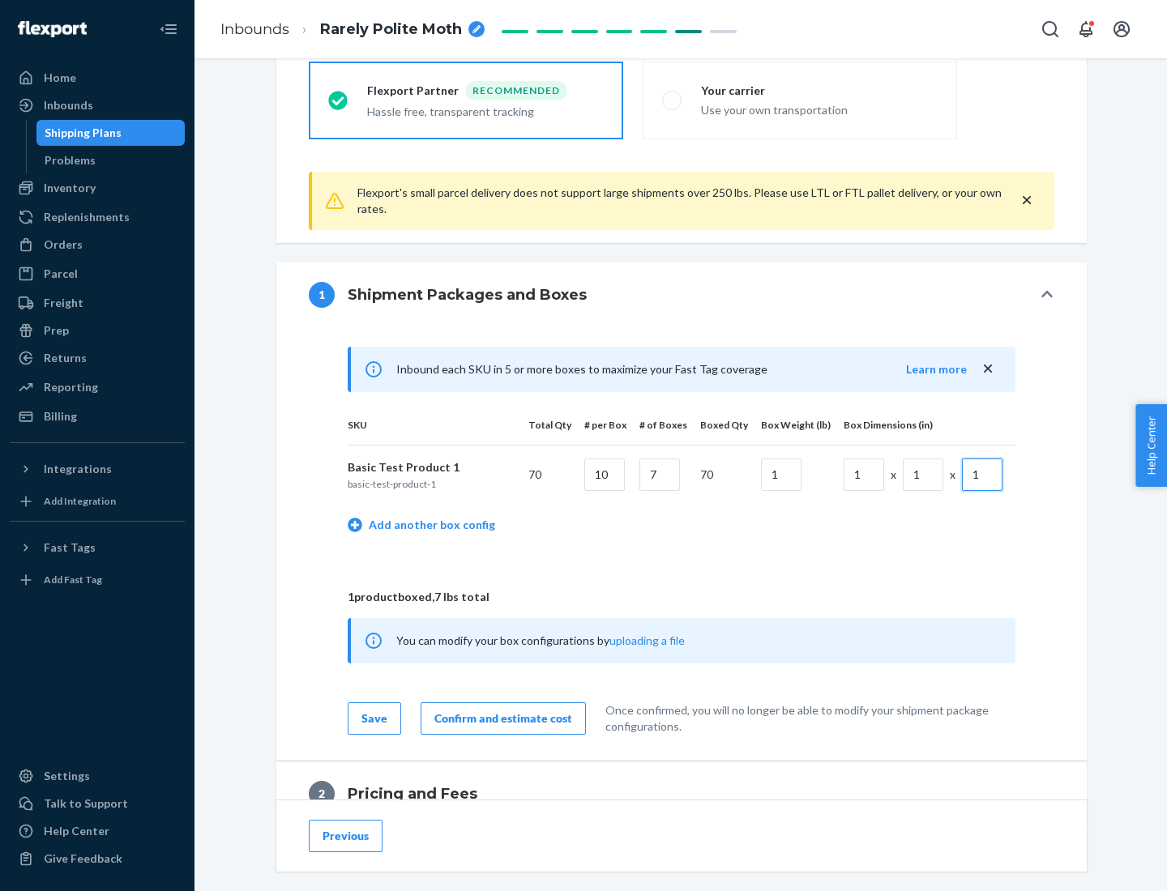
scroll to position [708, 0]
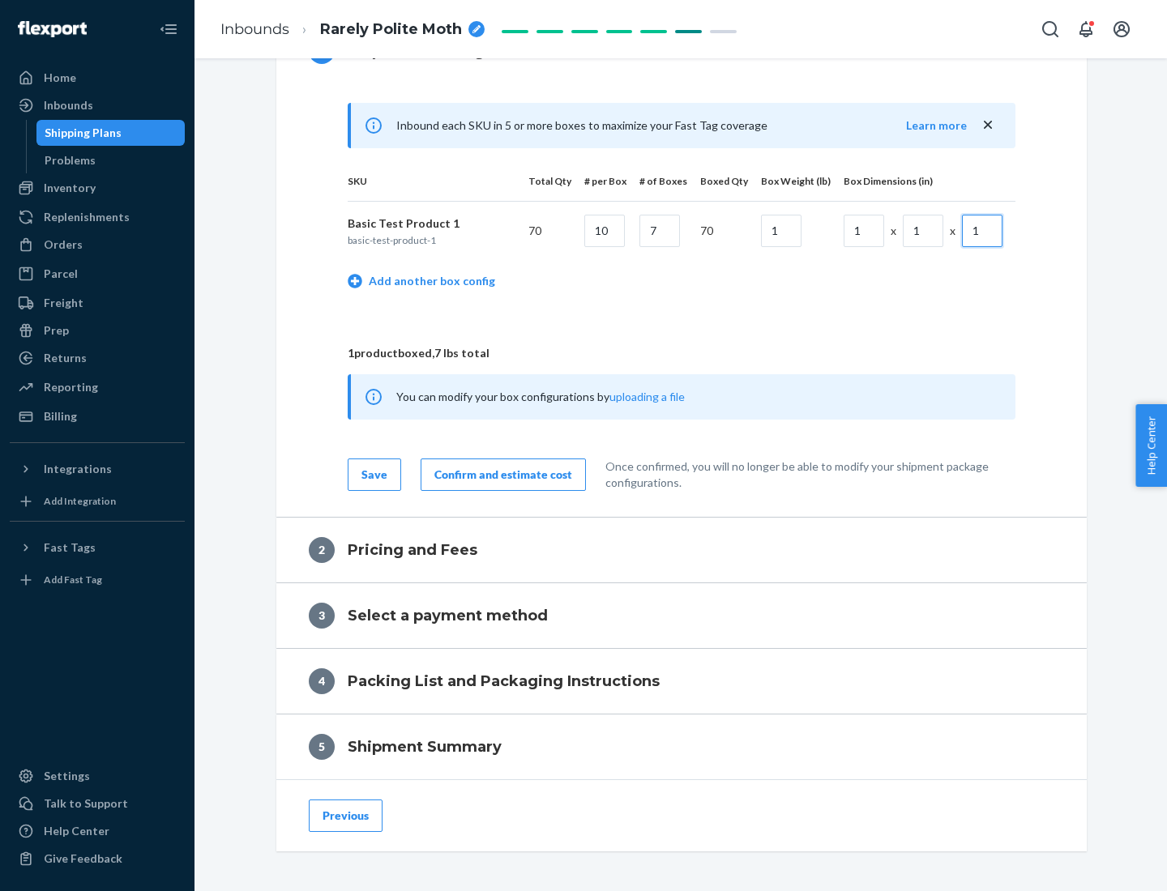
type input "1"
click at [500, 474] on div "Confirm and estimate cost" at bounding box center [503, 475] width 138 height 16
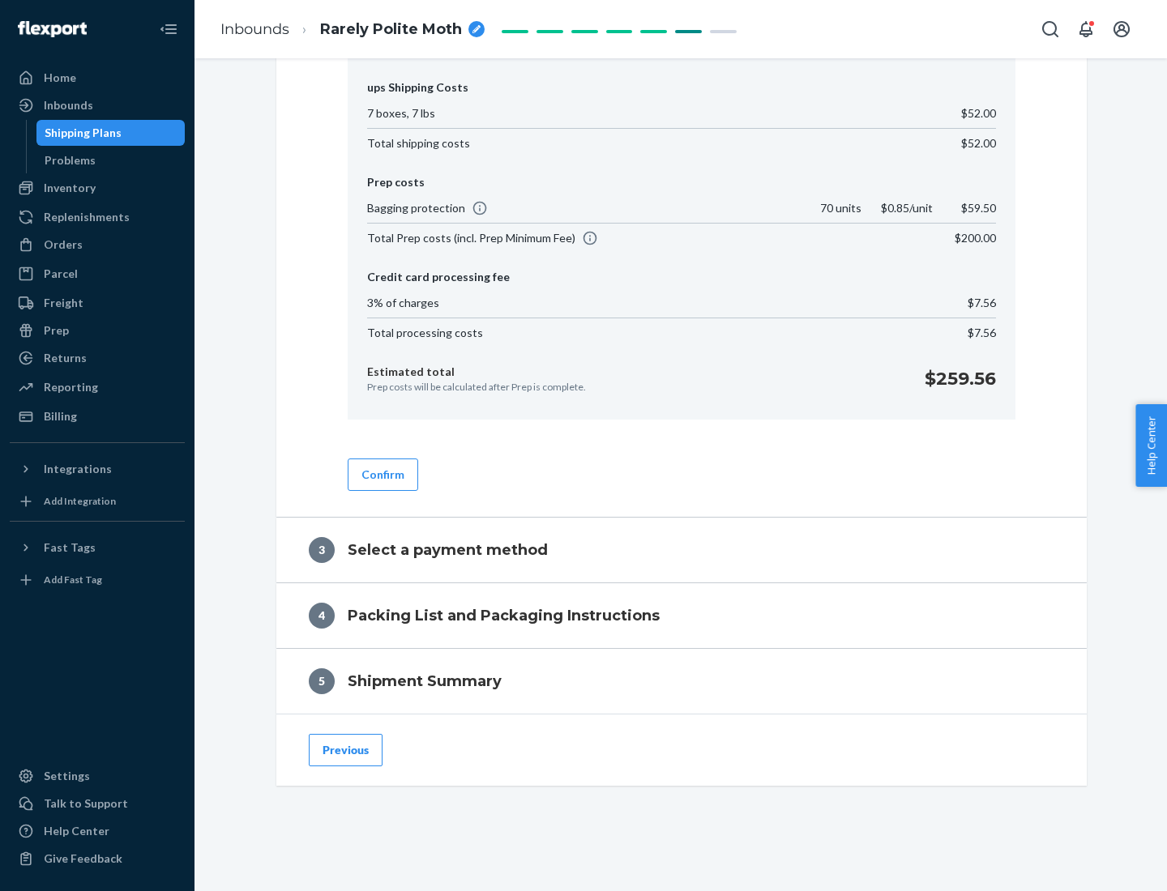
click at [382, 474] on button "Confirm" at bounding box center [383, 475] width 71 height 32
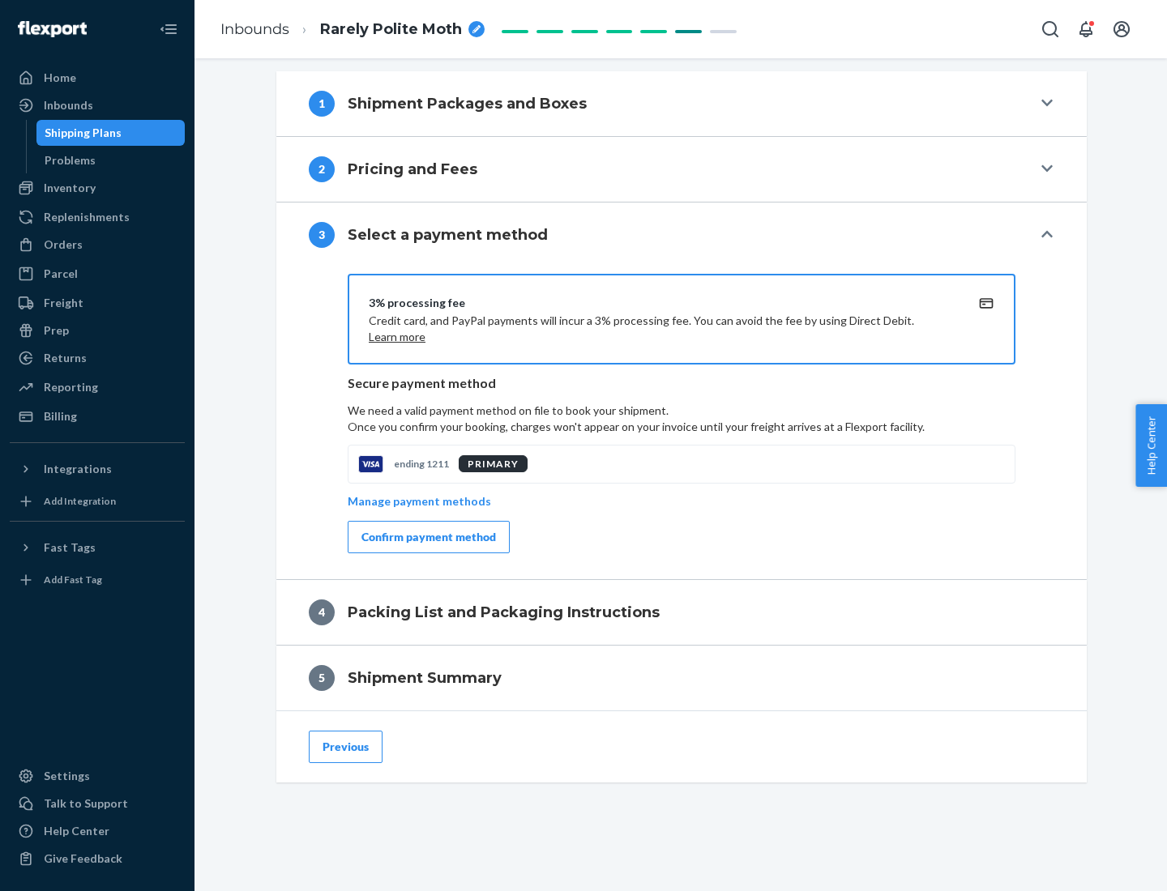
scroll to position [656, 0]
click at [427, 537] on div "Confirm payment method" at bounding box center [428, 537] width 135 height 16
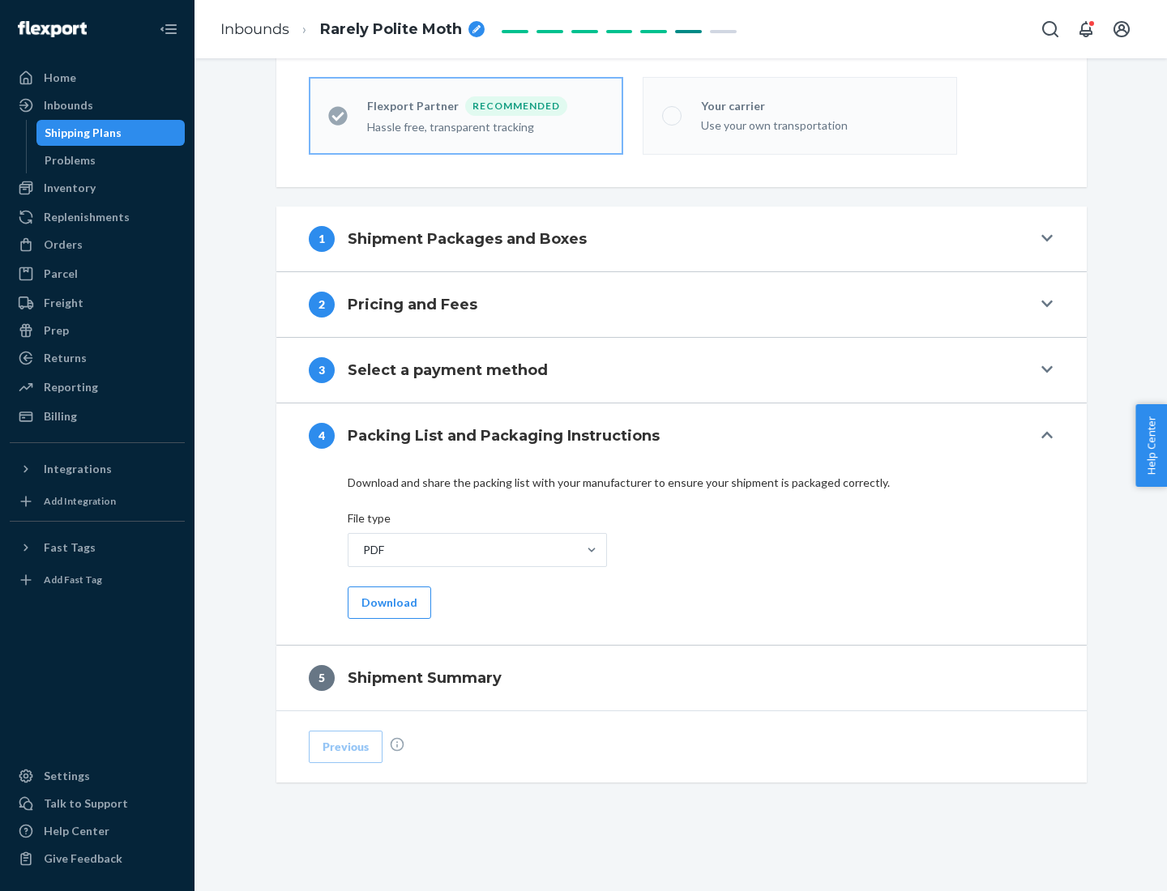
click at [387, 602] on button "Download" at bounding box center [389, 603] width 83 height 32
